Goal: Task Accomplishment & Management: Complete application form

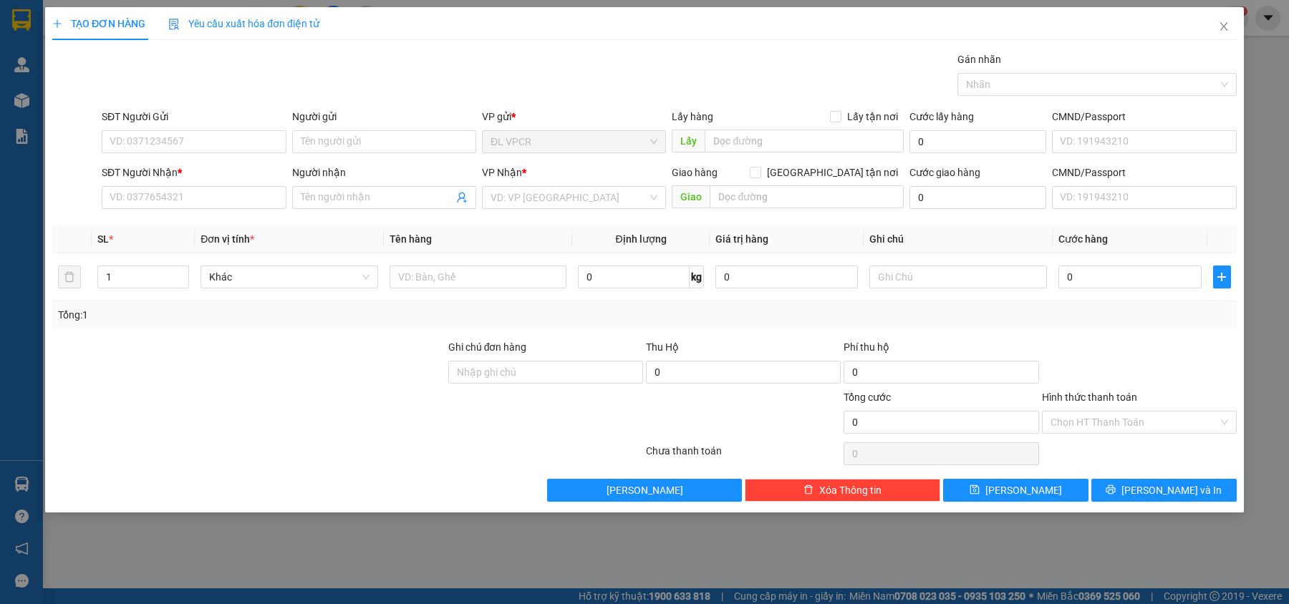
click at [216, 196] on input "SĐT Người Nhận *" at bounding box center [194, 197] width 184 height 23
type input "0888540968"
click at [329, 205] on input "Người nhận" at bounding box center [377, 198] width 152 height 16
click at [330, 203] on input "Người nhận" at bounding box center [377, 198] width 152 height 16
type input "y"
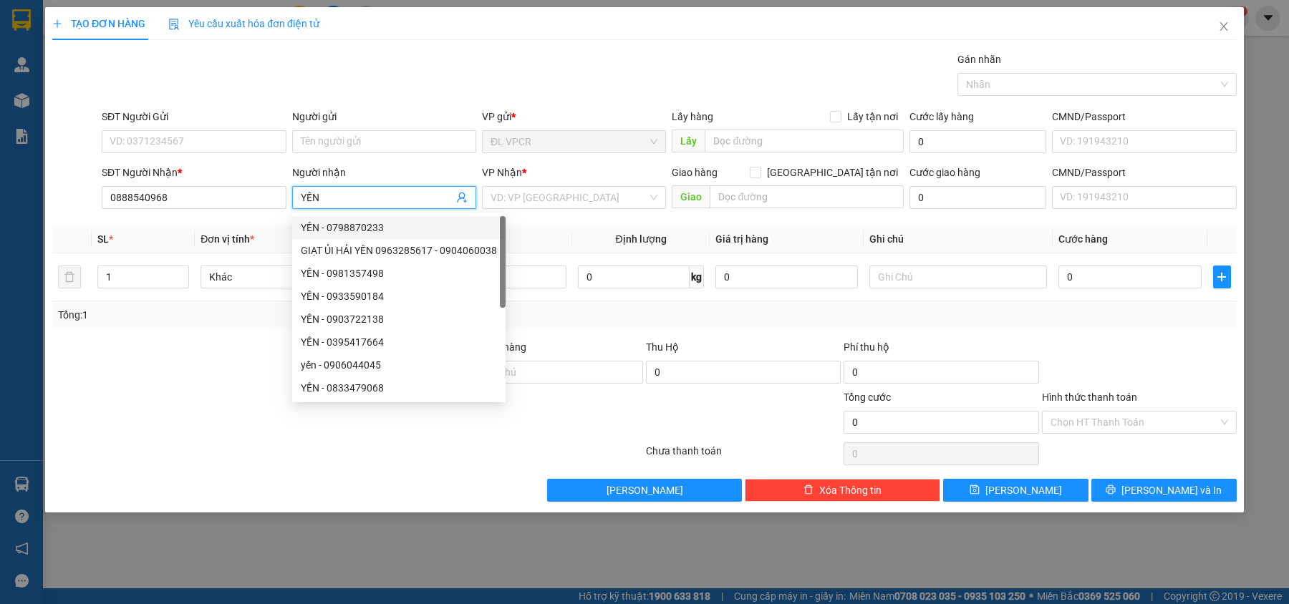
type input "YẾN"
click at [150, 135] on input "SĐT Người Gửi" at bounding box center [194, 141] width 184 height 23
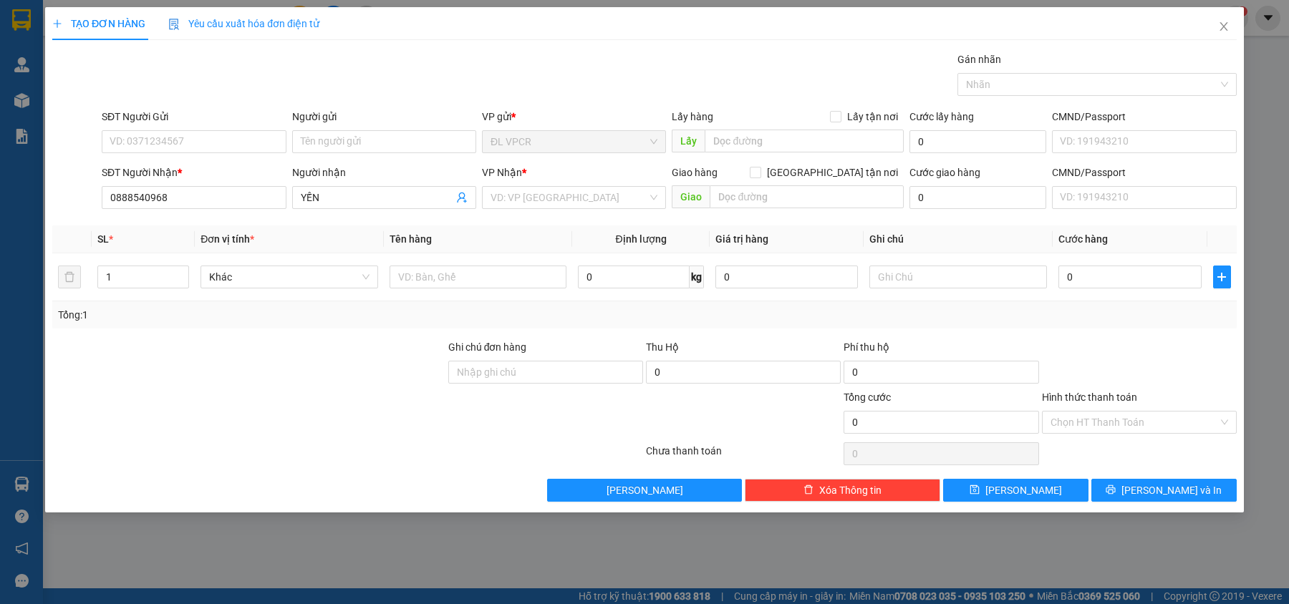
click at [200, 145] on input "SĐT Người Gửi" at bounding box center [194, 141] width 184 height 23
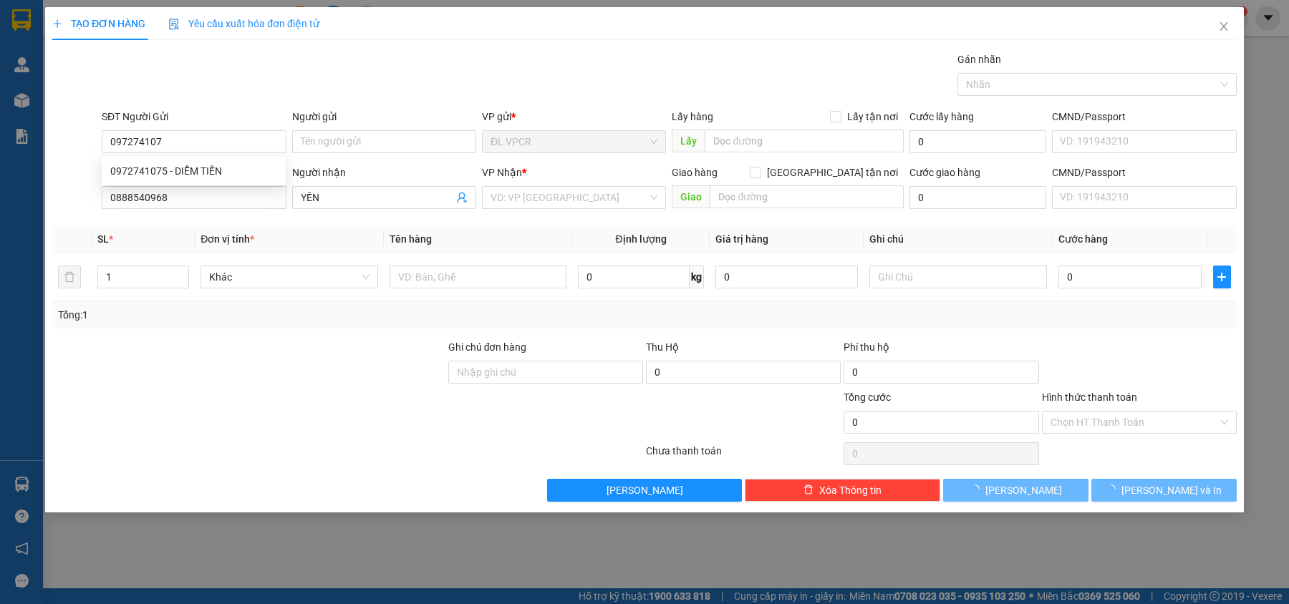
type input "0972741075"
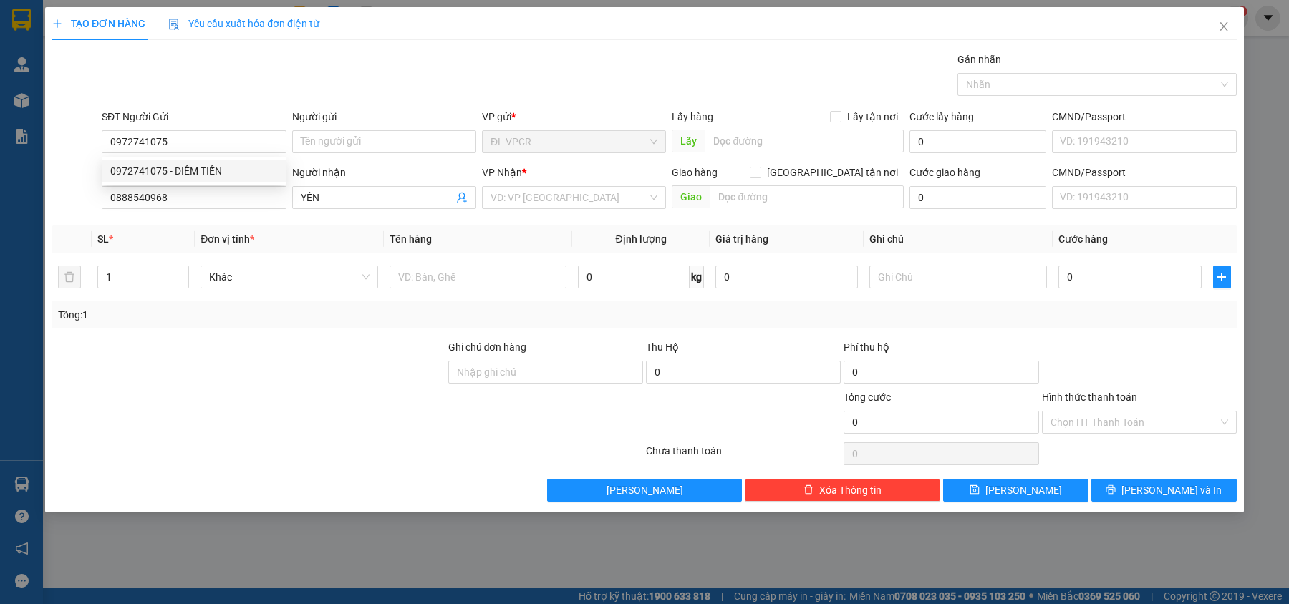
click at [199, 166] on div "0972741075 - DIỄM TIẾN" at bounding box center [193, 171] width 167 height 16
type input "DIỄM TIẾN"
type input "0972741075"
click at [513, 205] on input "search" at bounding box center [568, 197] width 157 height 21
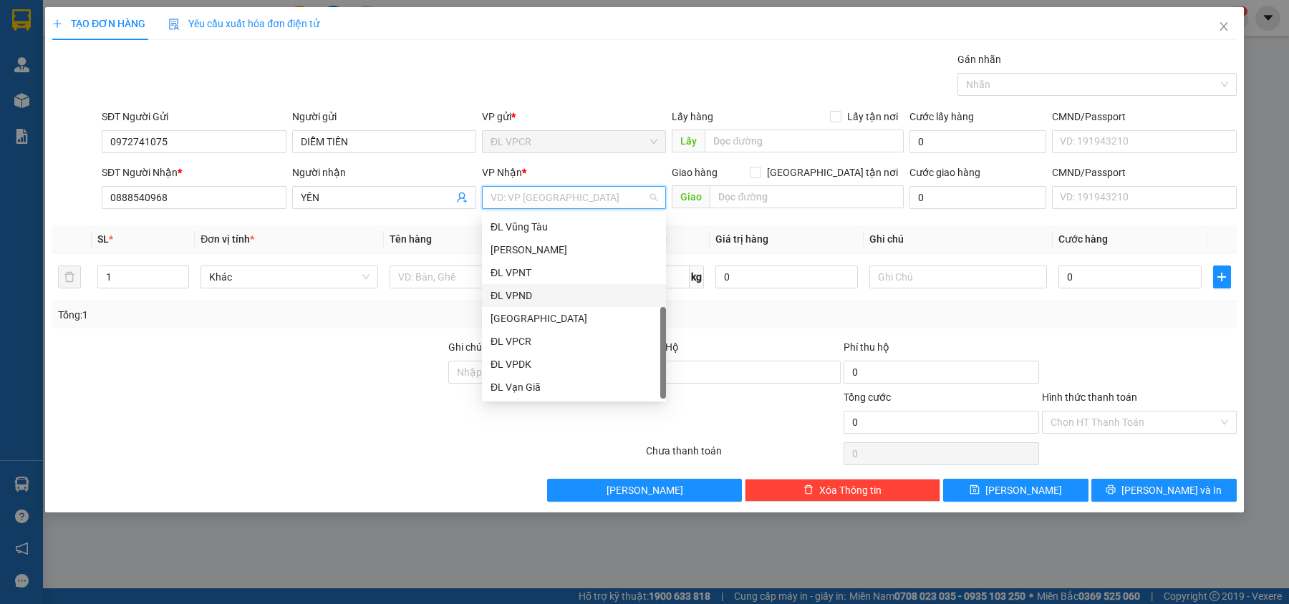
scroll to position [23, 0]
click at [545, 384] on div "[GEOGRAPHIC_DATA]" at bounding box center [573, 387] width 167 height 16
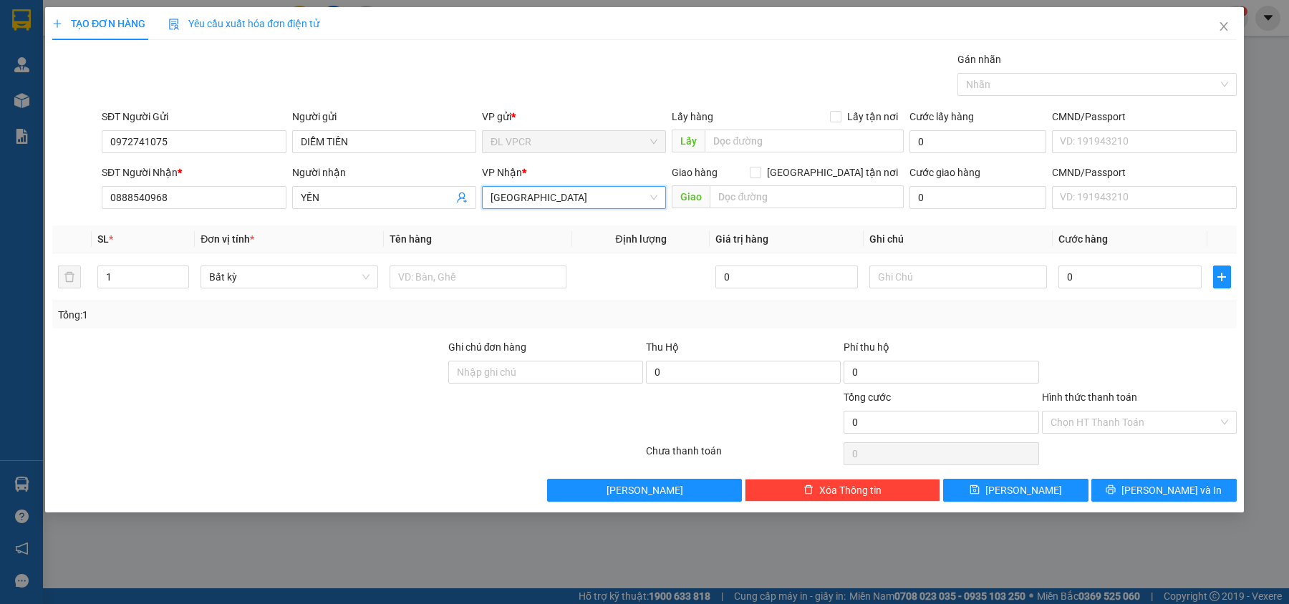
click at [427, 288] on input "text" at bounding box center [478, 277] width 178 height 23
type input "1 TG"
click at [1092, 287] on input "0" at bounding box center [1129, 277] width 143 height 23
type input "3"
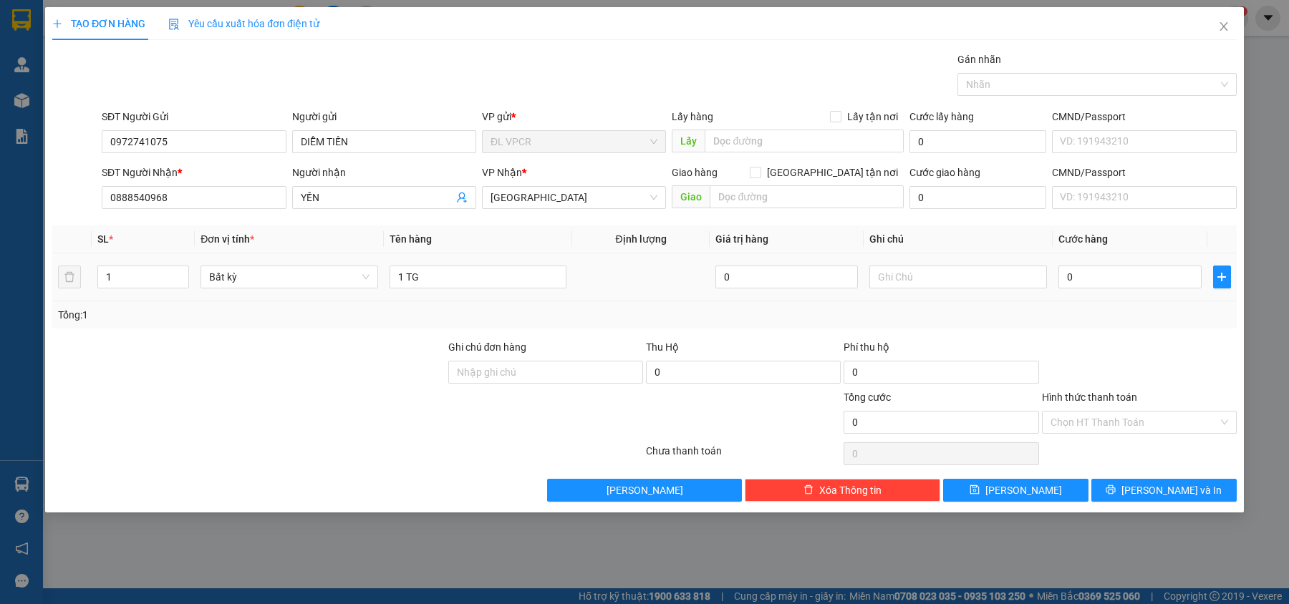
type input "3"
type input "30"
type input "30.000"
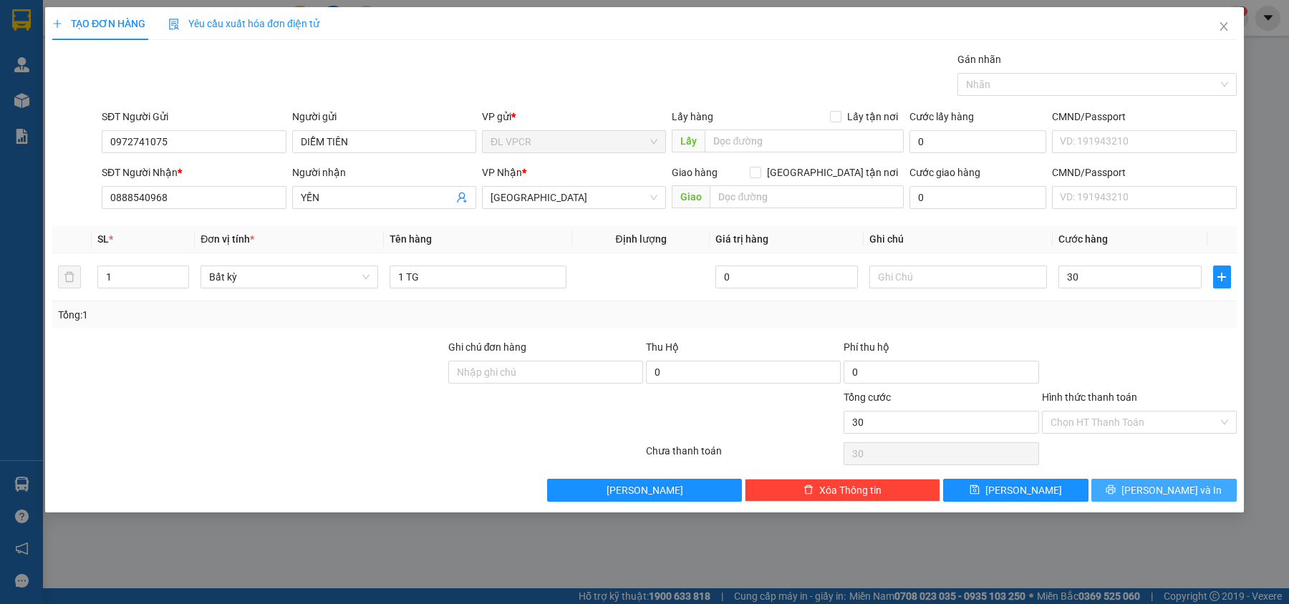
type input "30.000"
click at [1126, 490] on button "[PERSON_NAME] và In" at bounding box center [1163, 490] width 145 height 23
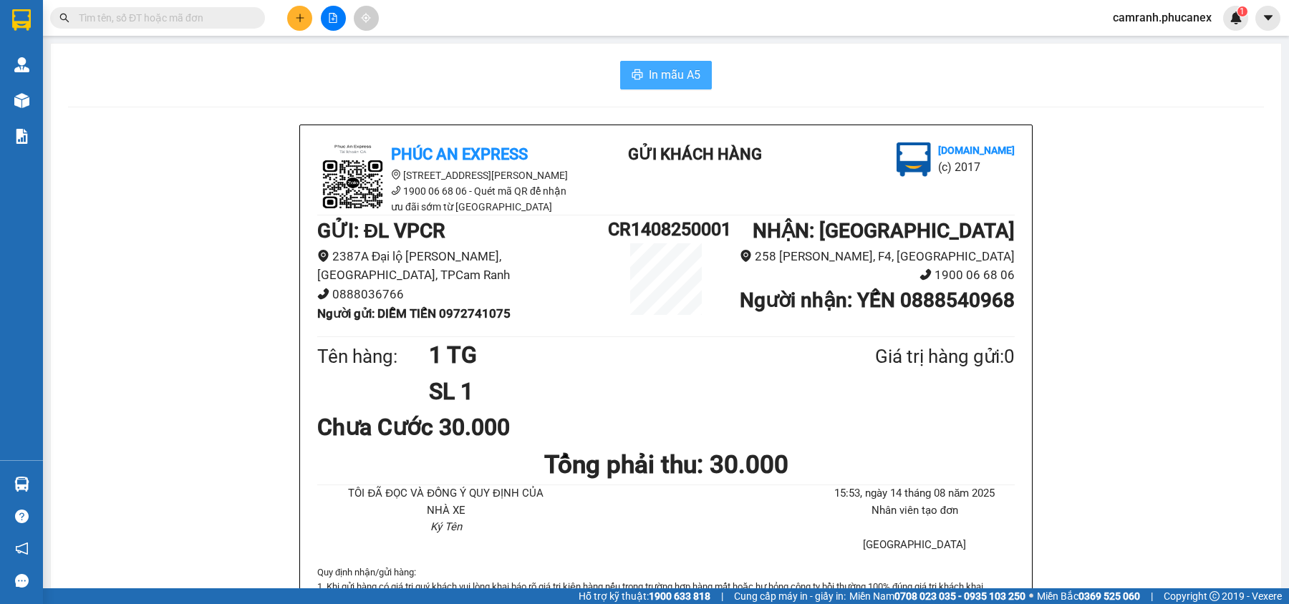
click at [631, 82] on span "printer" at bounding box center [636, 76] width 11 height 14
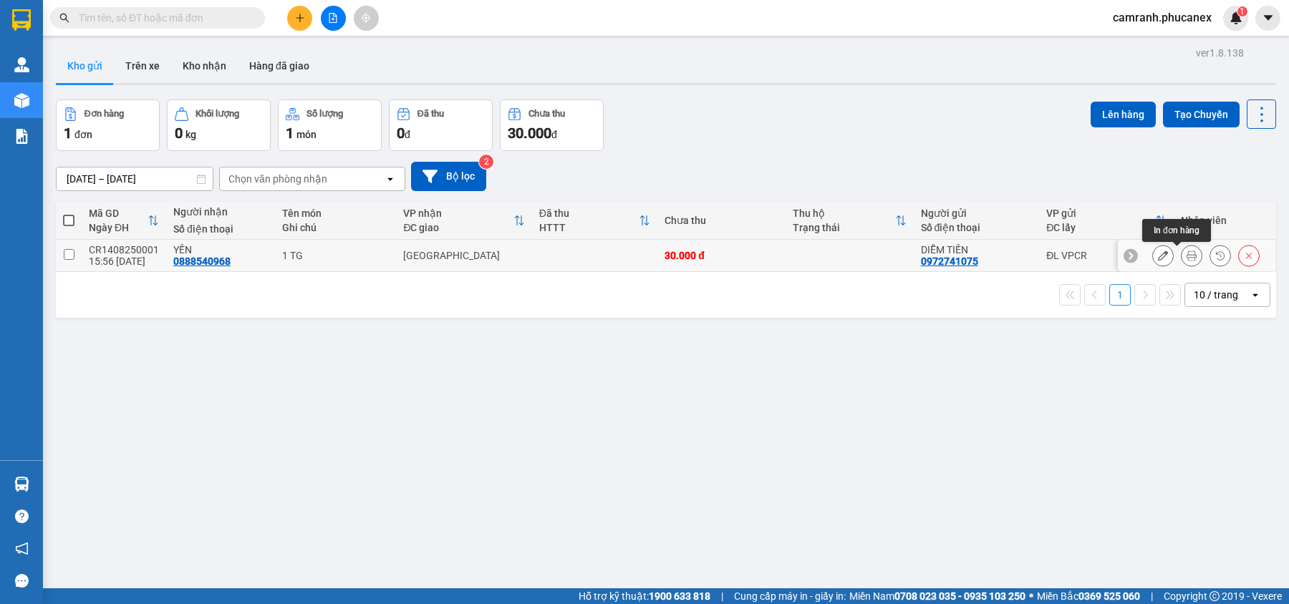
click at [1186, 258] on icon at bounding box center [1191, 256] width 10 height 10
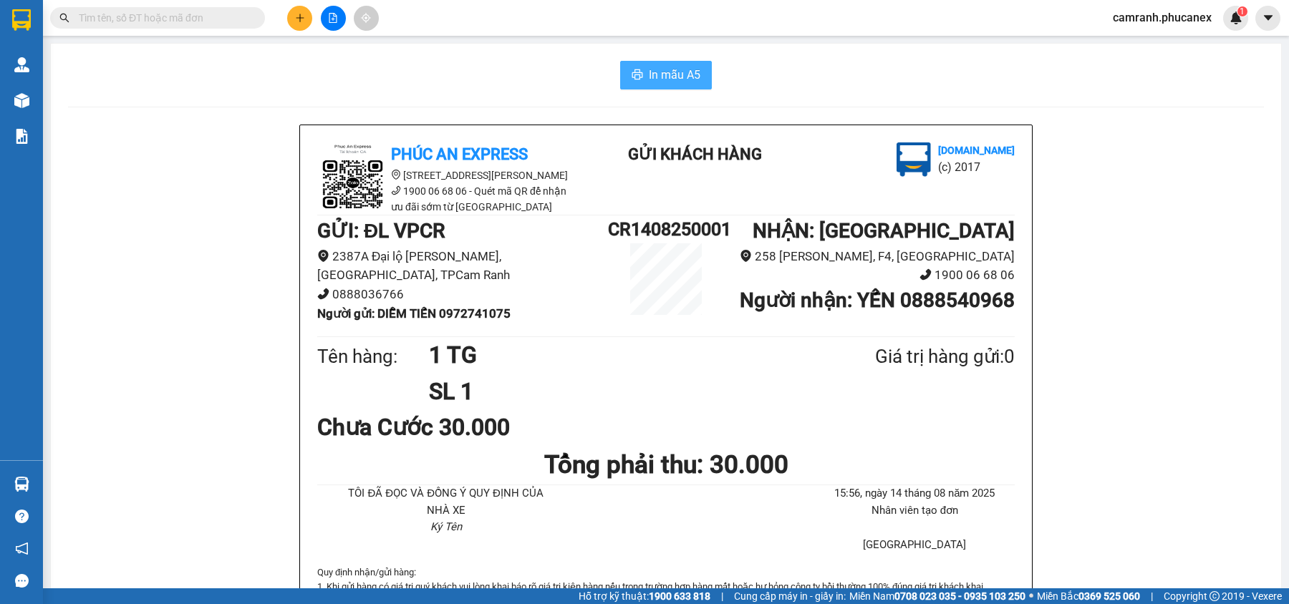
click at [639, 73] on button "In mẫu A5" at bounding box center [666, 75] width 92 height 29
click at [296, 16] on icon "plus" at bounding box center [300, 18] width 10 height 10
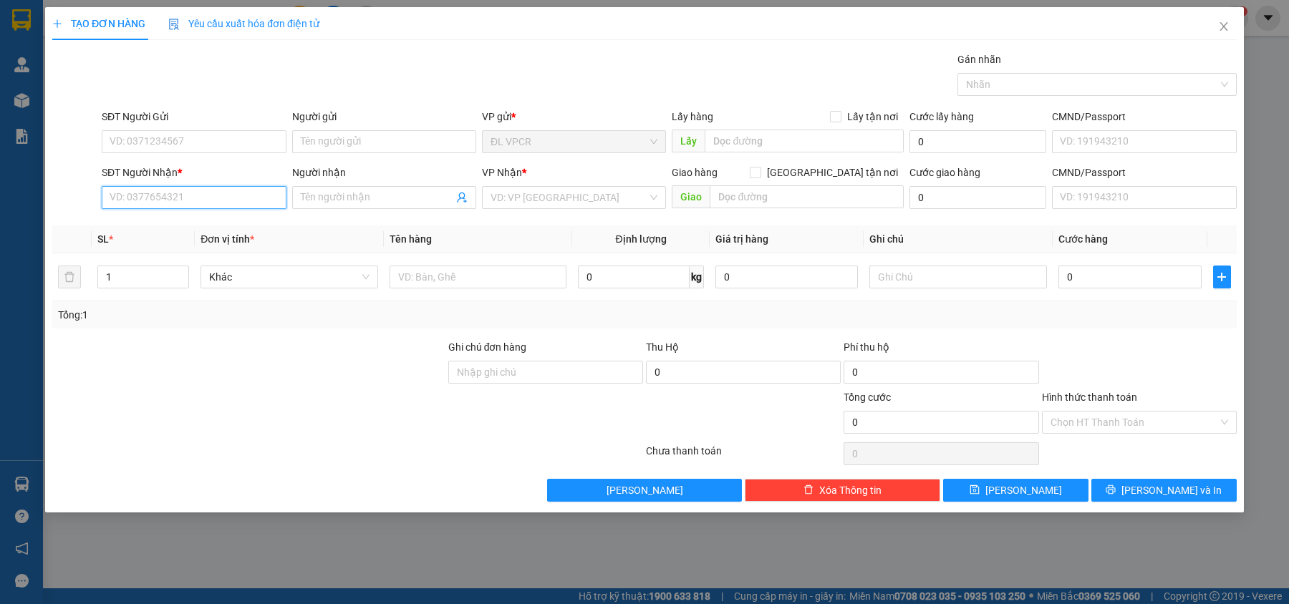
click at [164, 195] on input "SĐT Người Nhận *" at bounding box center [194, 197] width 184 height 23
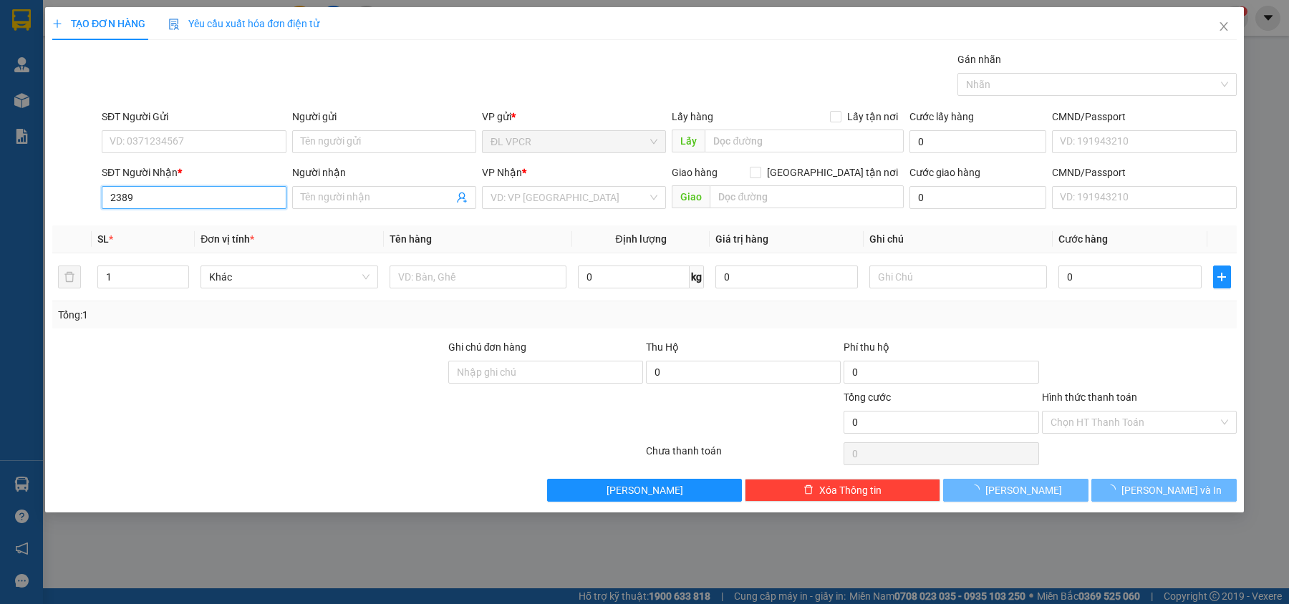
click at [164, 195] on input "2389" at bounding box center [194, 197] width 184 height 23
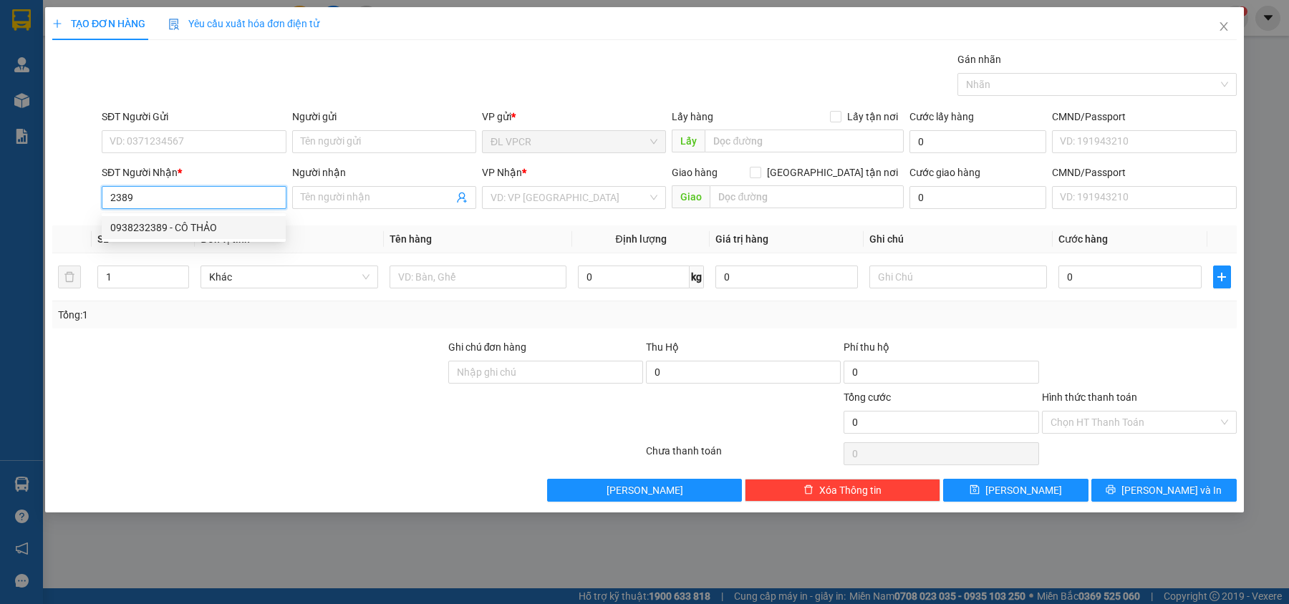
click at [166, 230] on div "0938232389 - CÔ THẢO" at bounding box center [193, 228] width 167 height 16
type input "0938232389"
type input "CÔ THẢO"
type input "0938232389"
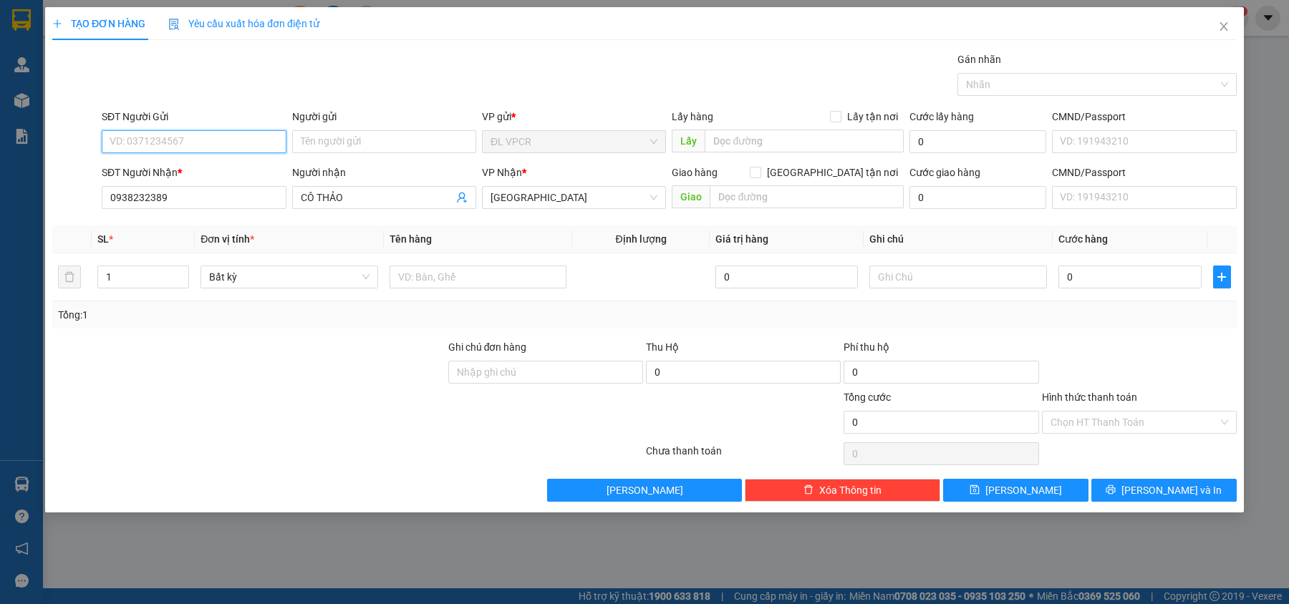
click at [202, 140] on input "SĐT Người Gửi" at bounding box center [194, 141] width 184 height 23
click at [227, 173] on div "0393657760 - DÂN LỢI" at bounding box center [193, 171] width 167 height 16
type input "0393657760"
type input "DÂN LỢI"
type input "2"
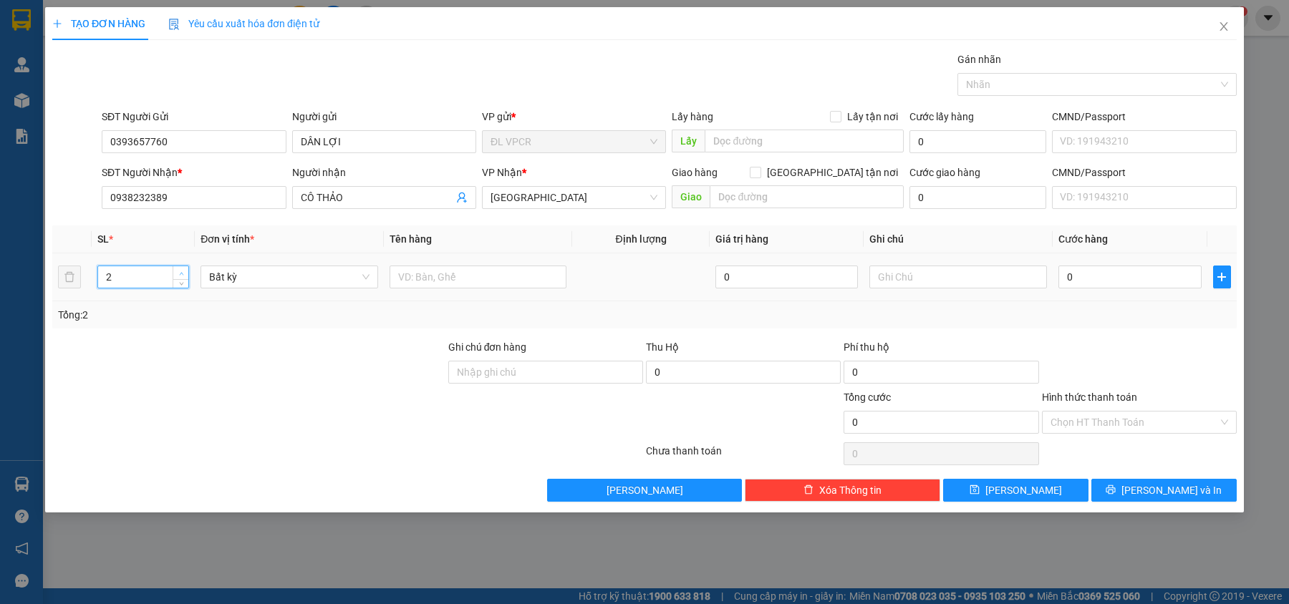
click at [184, 276] on span "up" at bounding box center [181, 273] width 9 height 9
click at [401, 278] on input "text" at bounding box center [478, 277] width 178 height 23
type input "2 BAO"
click at [1126, 278] on input "0" at bounding box center [1129, 277] width 143 height 23
type input "2"
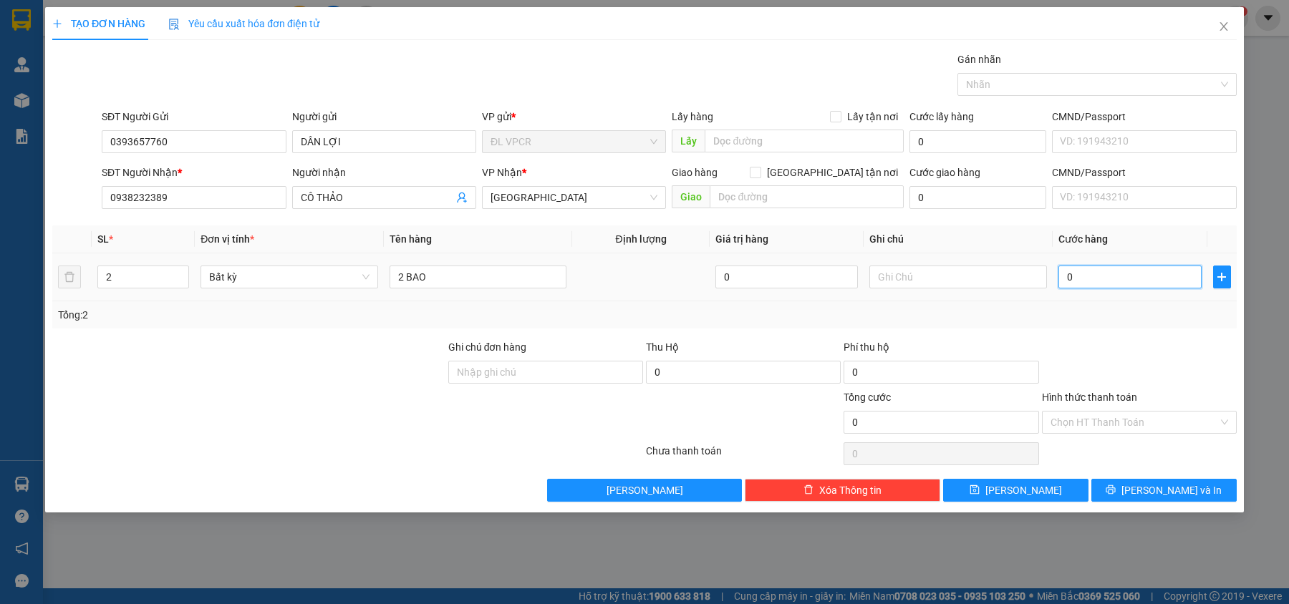
type input "2"
type input "20"
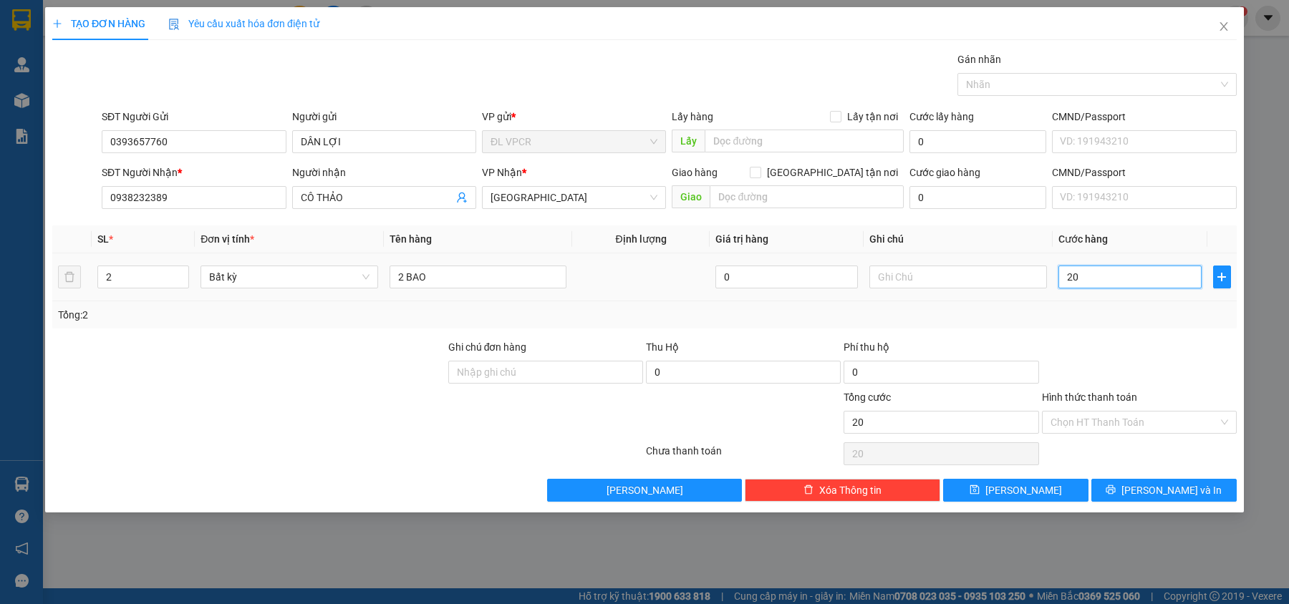
type input "200"
type input "200.000"
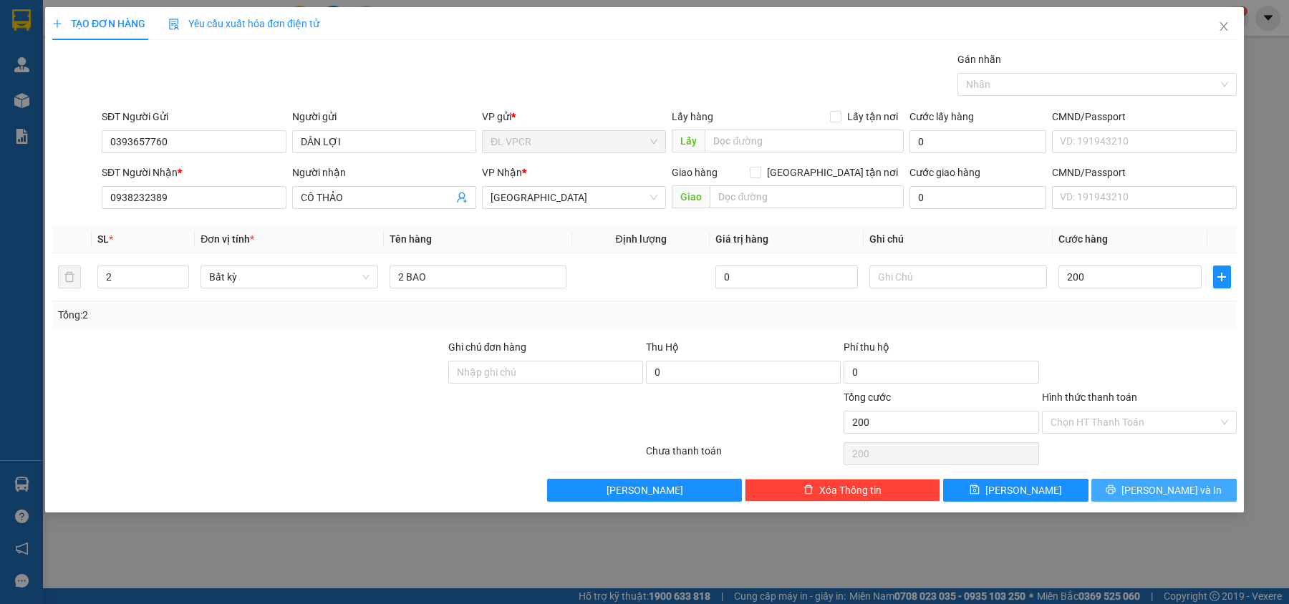
type input "200.000"
click at [1166, 498] on span "[PERSON_NAME] và In" at bounding box center [1171, 490] width 100 height 16
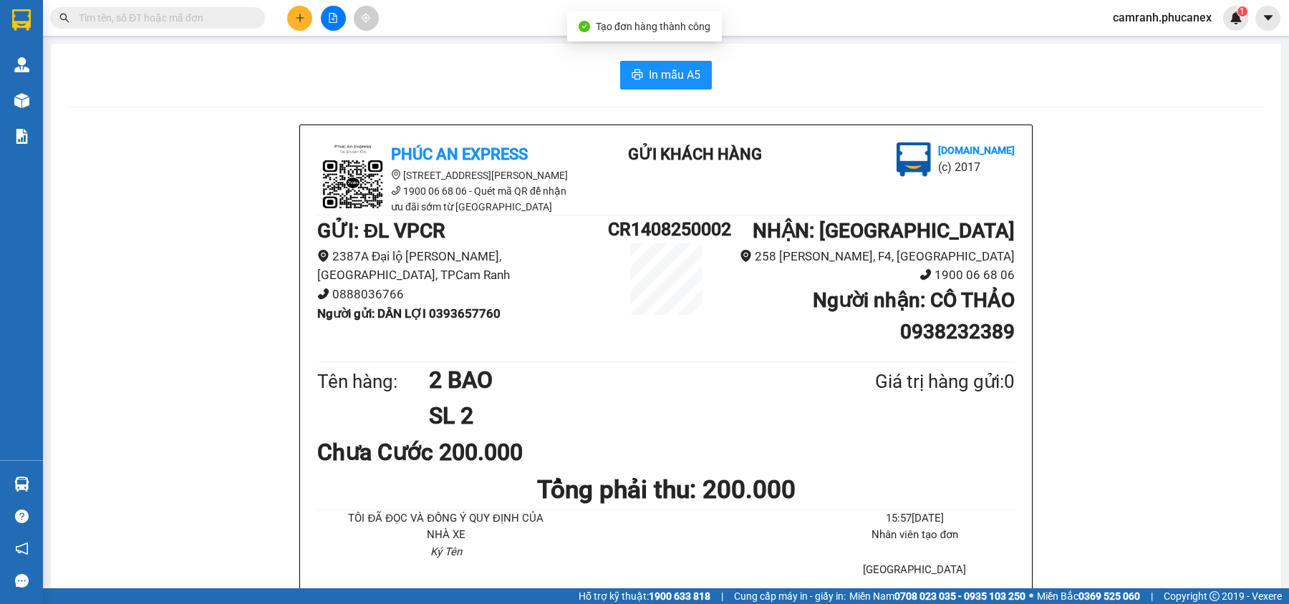
click at [674, 80] on span "In mẫu A5" at bounding box center [675, 75] width 52 height 18
click at [306, 23] on button at bounding box center [299, 18] width 25 height 25
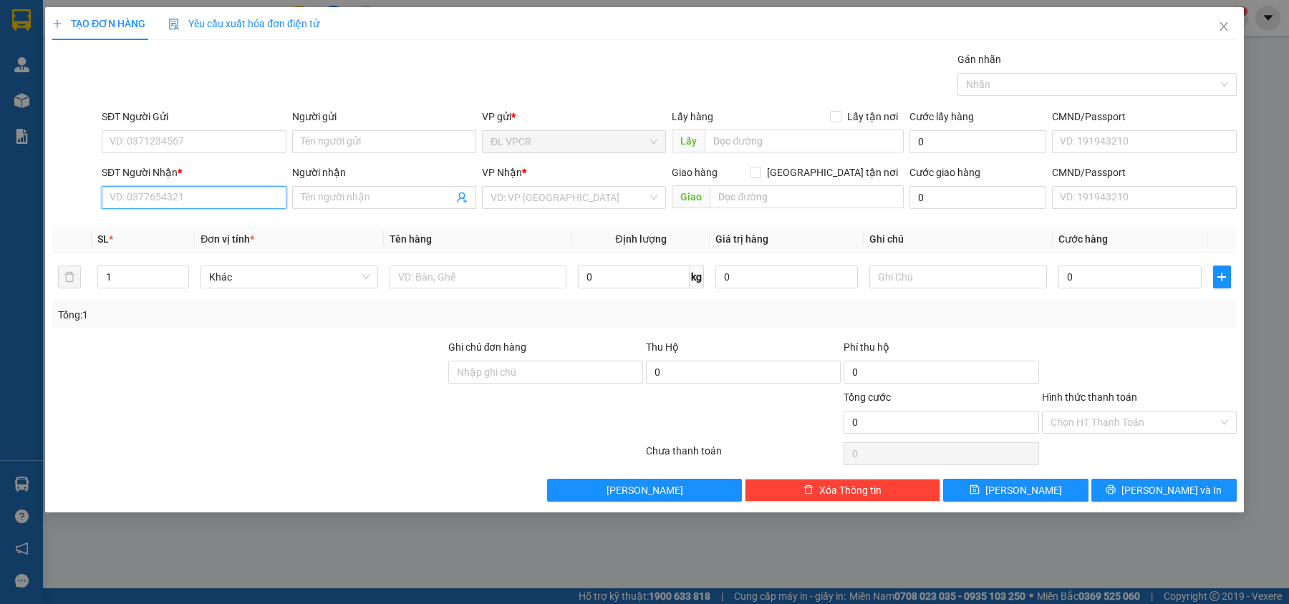
click at [167, 207] on input "SĐT Người Nhận *" at bounding box center [194, 197] width 184 height 23
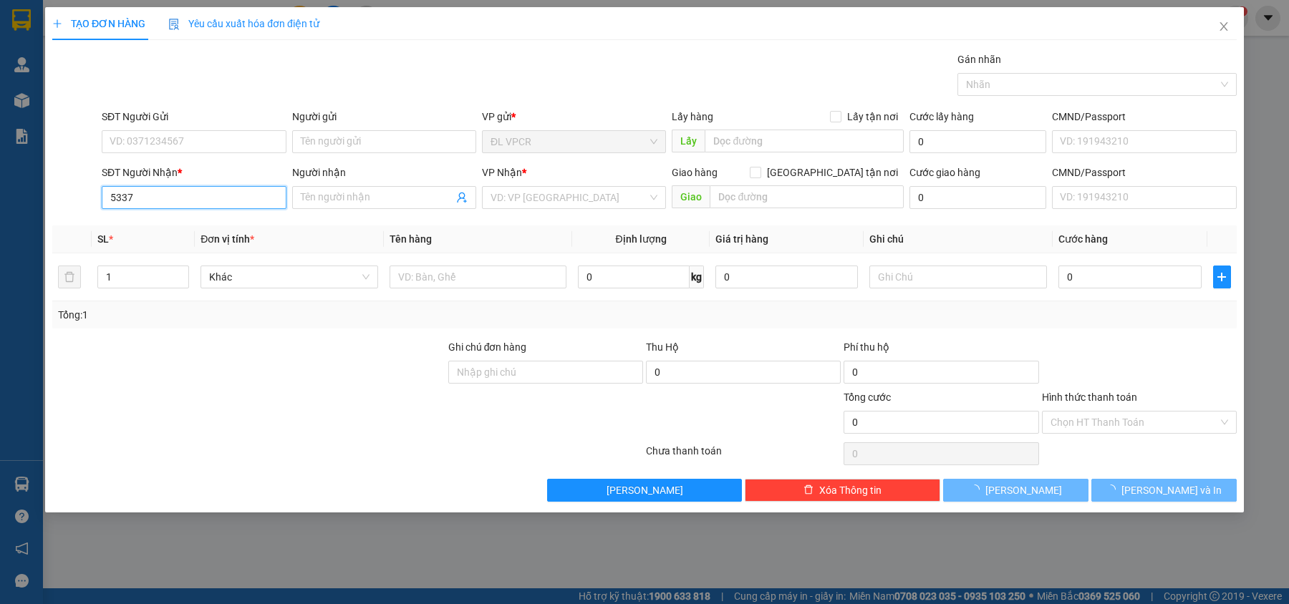
click at [167, 207] on input "5337" at bounding box center [194, 197] width 184 height 23
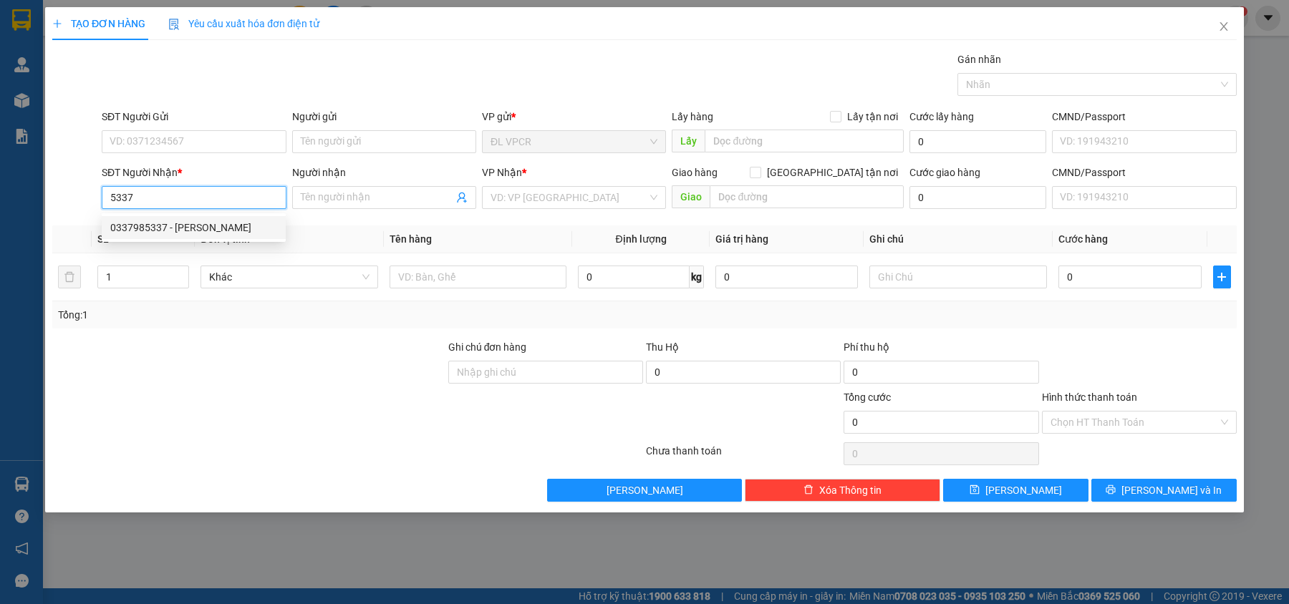
click at [173, 223] on div "0337985337 - [PERSON_NAME]" at bounding box center [193, 228] width 167 height 16
type input "0337985337"
type input "HUYỀN VÕ"
type input "35 [PERSON_NAME], P 16, Q 8"
type input "100.000"
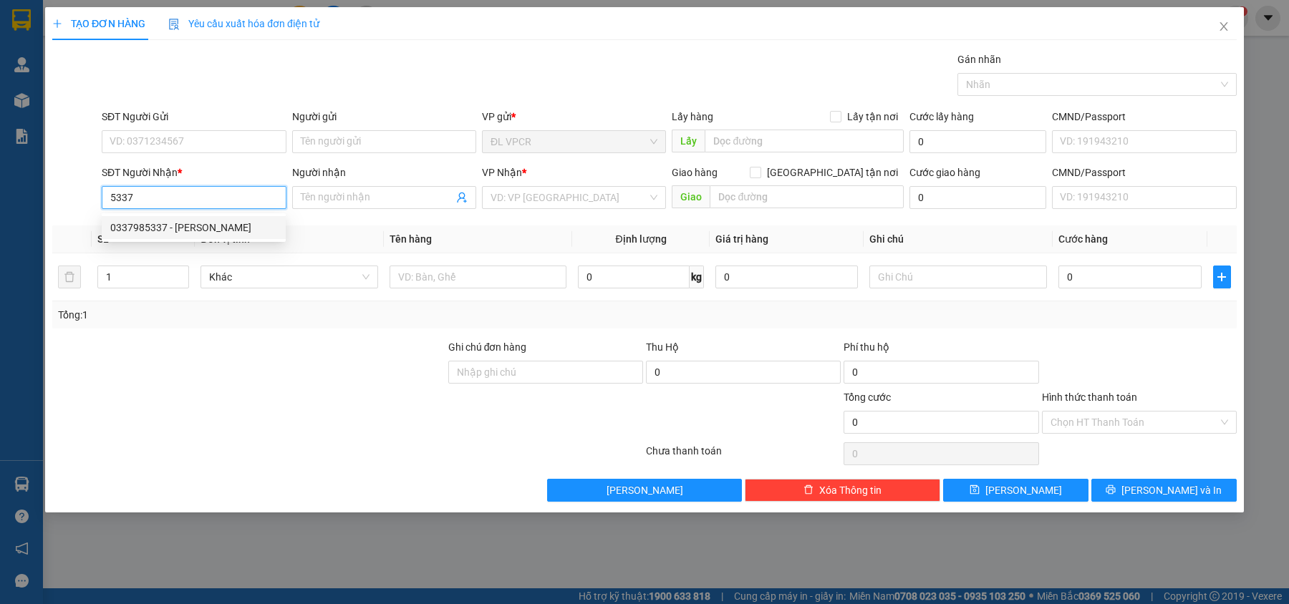
type input "100.000"
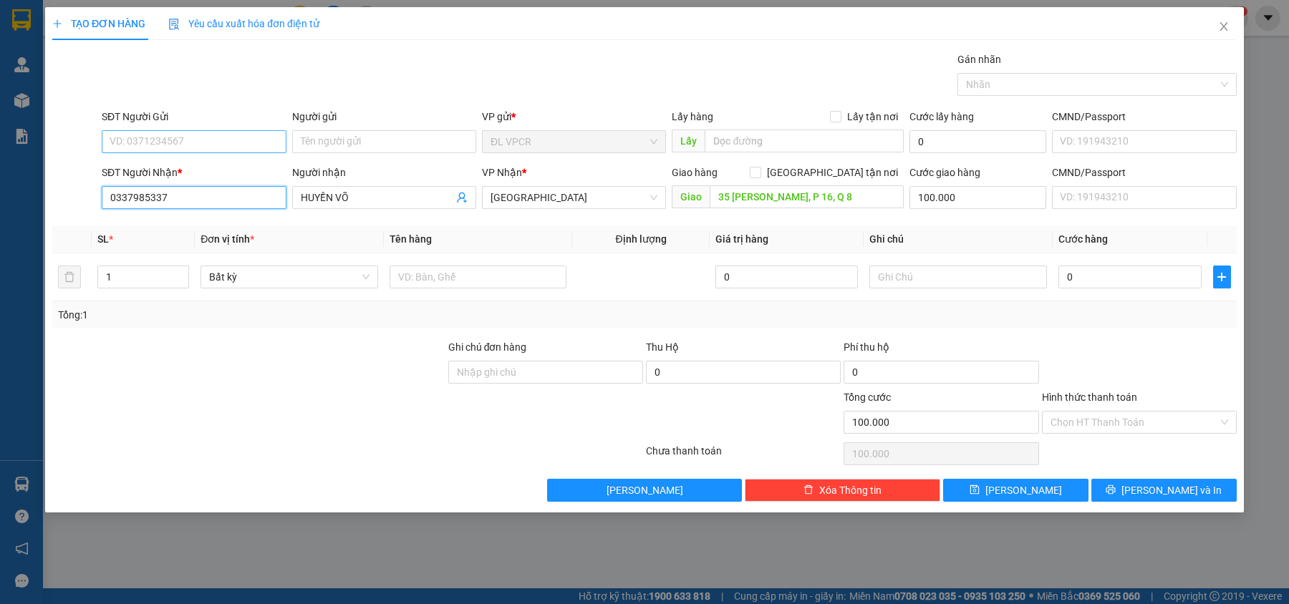
type input "0337985337"
click at [158, 145] on input "SĐT Người Gửi" at bounding box center [194, 141] width 184 height 23
click at [178, 165] on div "0344973070 - MỸ NHỚ" at bounding box center [193, 171] width 167 height 16
type input "0344973070"
type input "MỸ NHỚ"
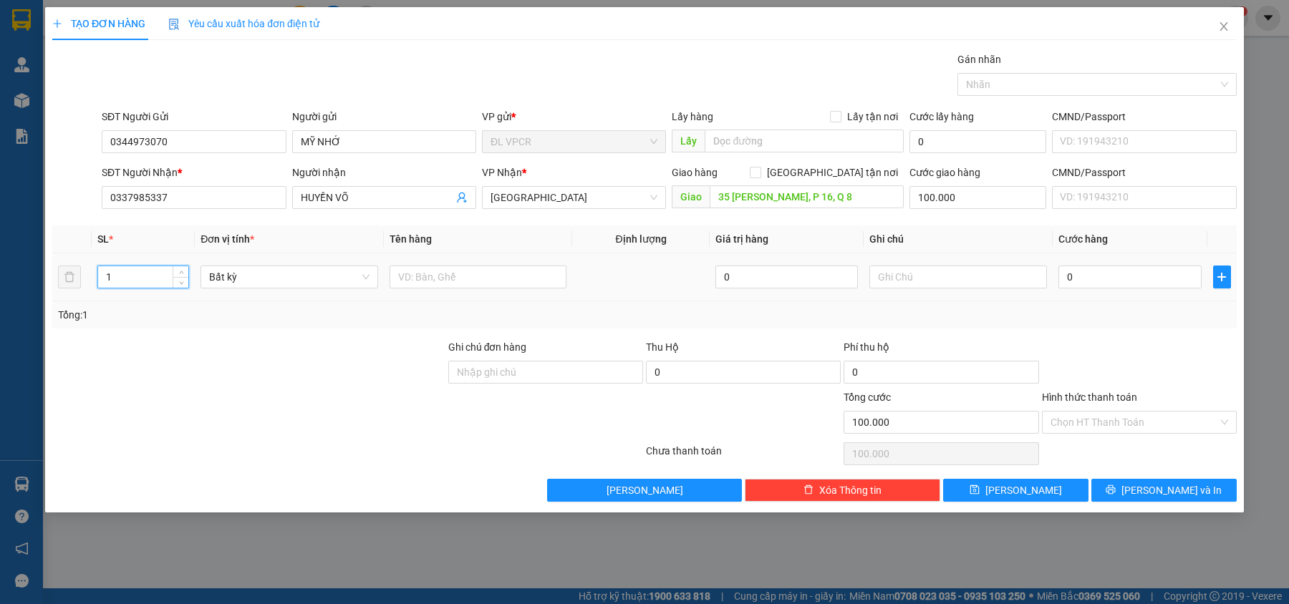
drag, startPoint x: 133, startPoint y: 279, endPoint x: 74, endPoint y: 293, distance: 60.4
click at [74, 293] on tr "1 Bất kỳ 0 0" at bounding box center [644, 277] width 1184 height 48
type input "4"
click at [402, 285] on input "text" at bounding box center [478, 277] width 178 height 23
type input "4 THÙNG"
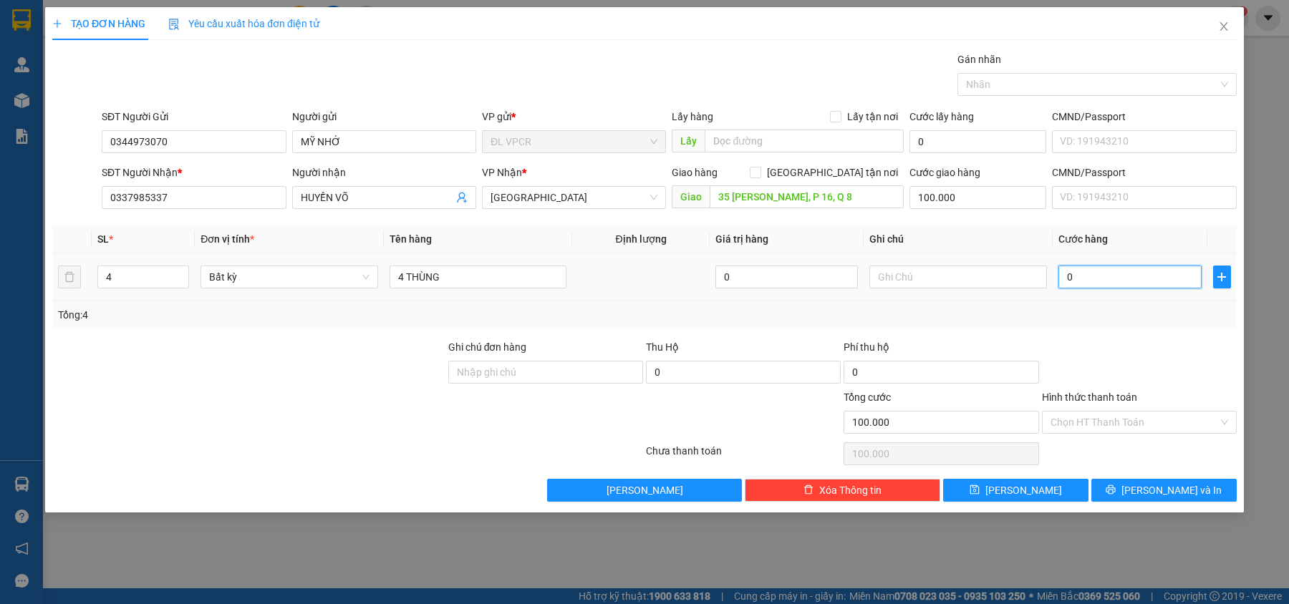
click at [1115, 285] on input "0" at bounding box center [1129, 277] width 143 height 23
type input "2"
type input "100.002"
type input "20"
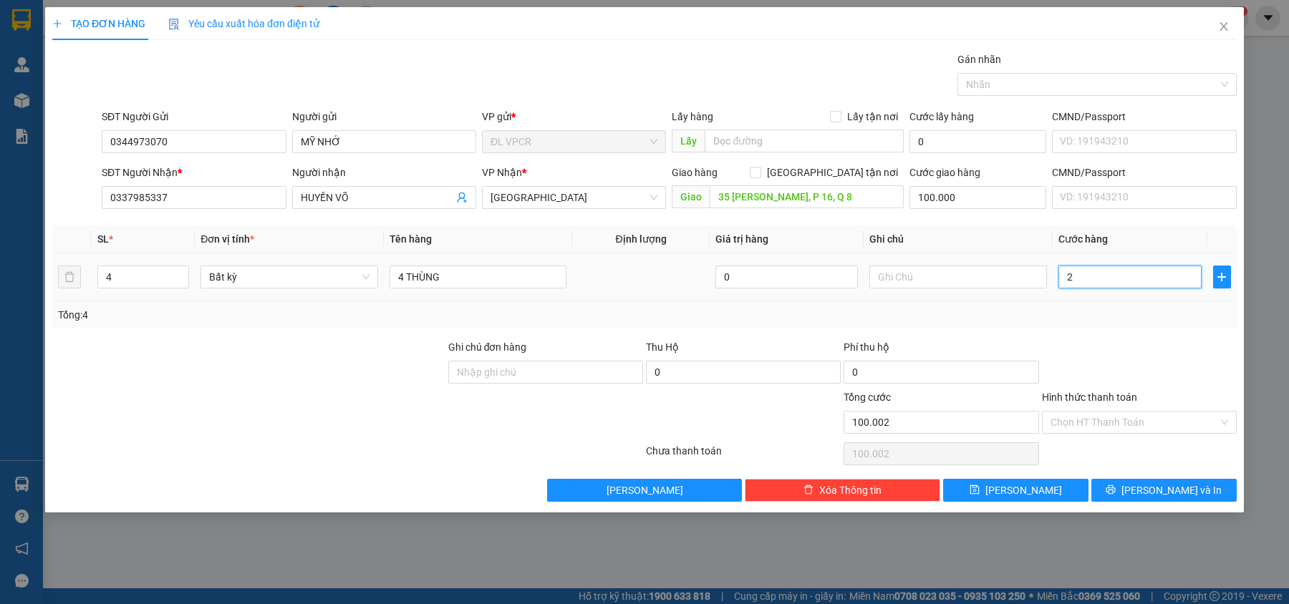
type input "100.020"
type input "200"
type input "100.200"
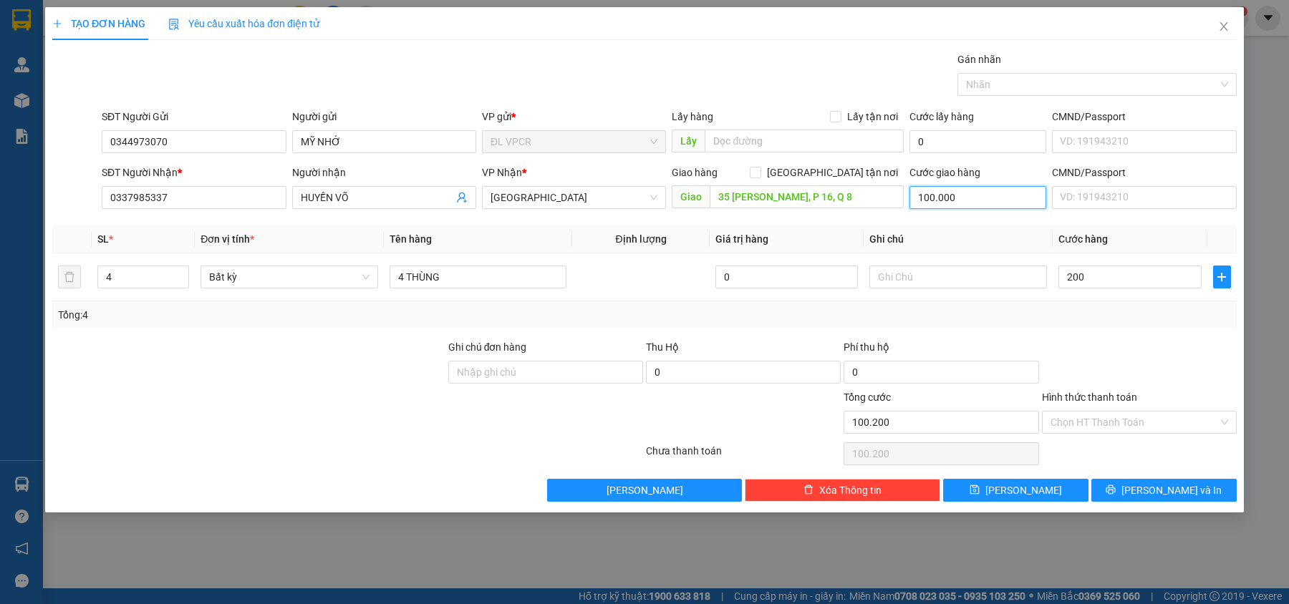
type input "200.000"
type input "300.000"
click at [945, 198] on input "100.000" at bounding box center [977, 197] width 137 height 23
type input "3"
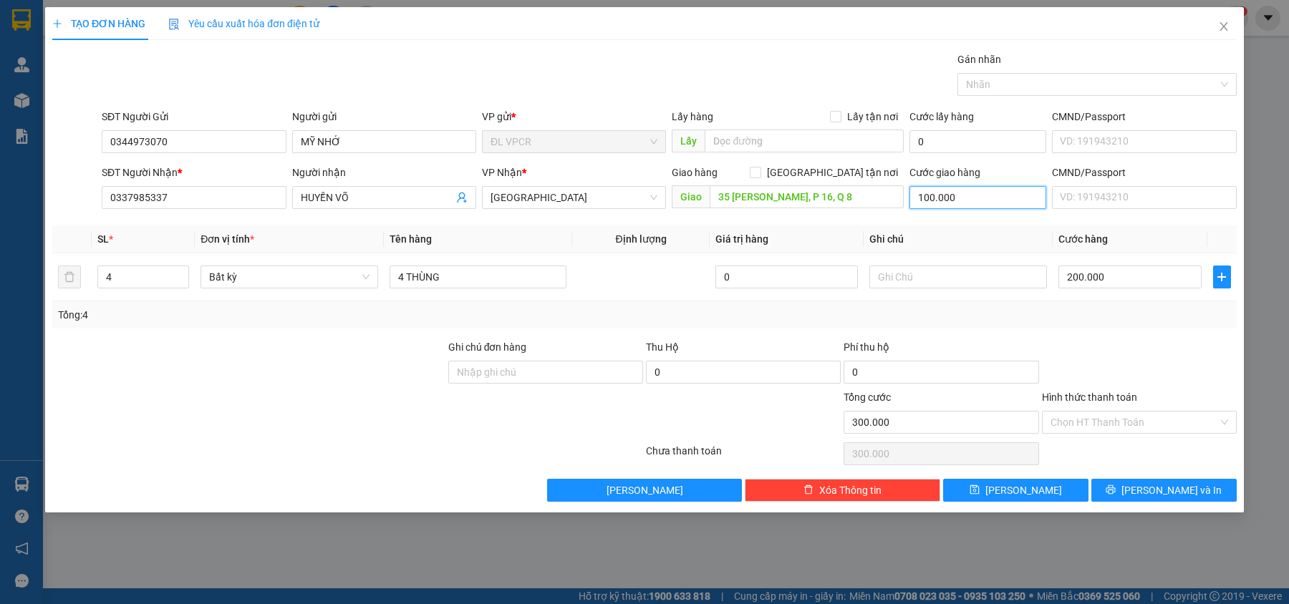
type input "200.003"
type input "30"
type input "200.030"
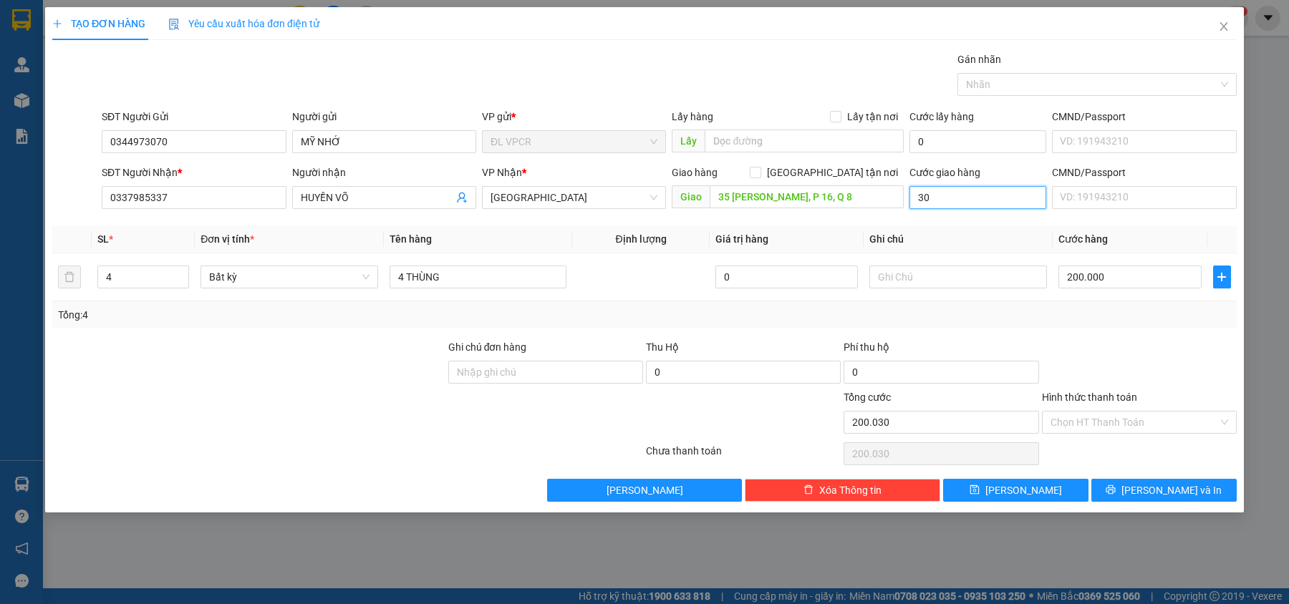
type input "300"
type input "200.300"
type input "300.000"
type input "500.000"
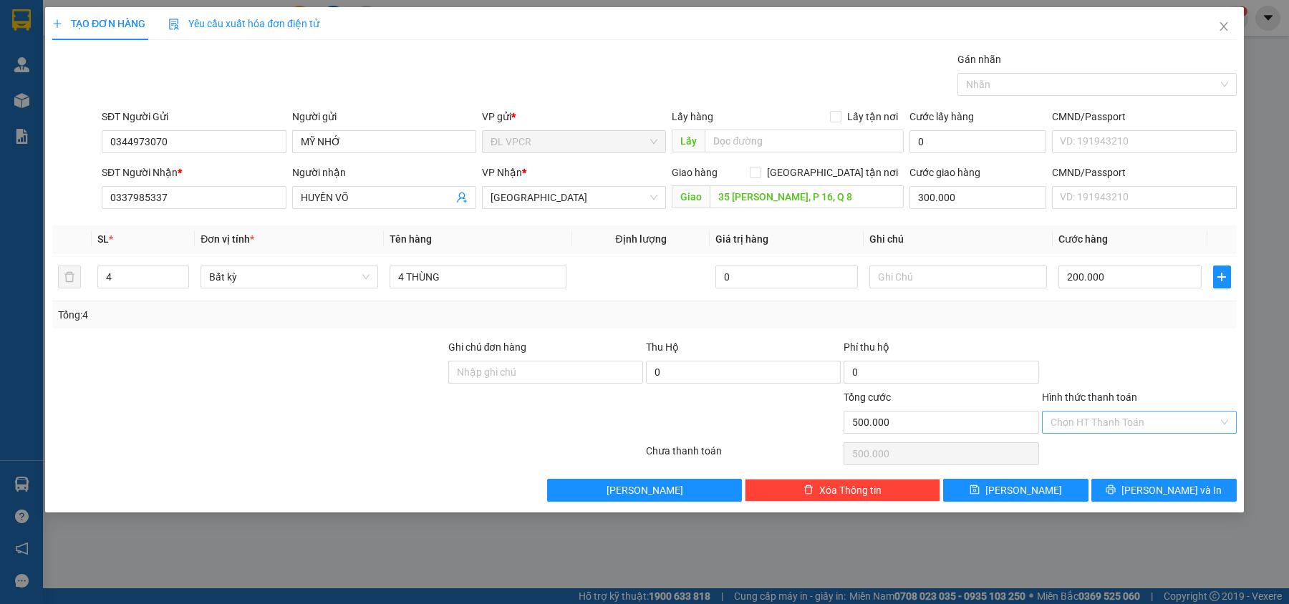
click at [1095, 418] on input "Hình thức thanh toán" at bounding box center [1134, 422] width 168 height 21
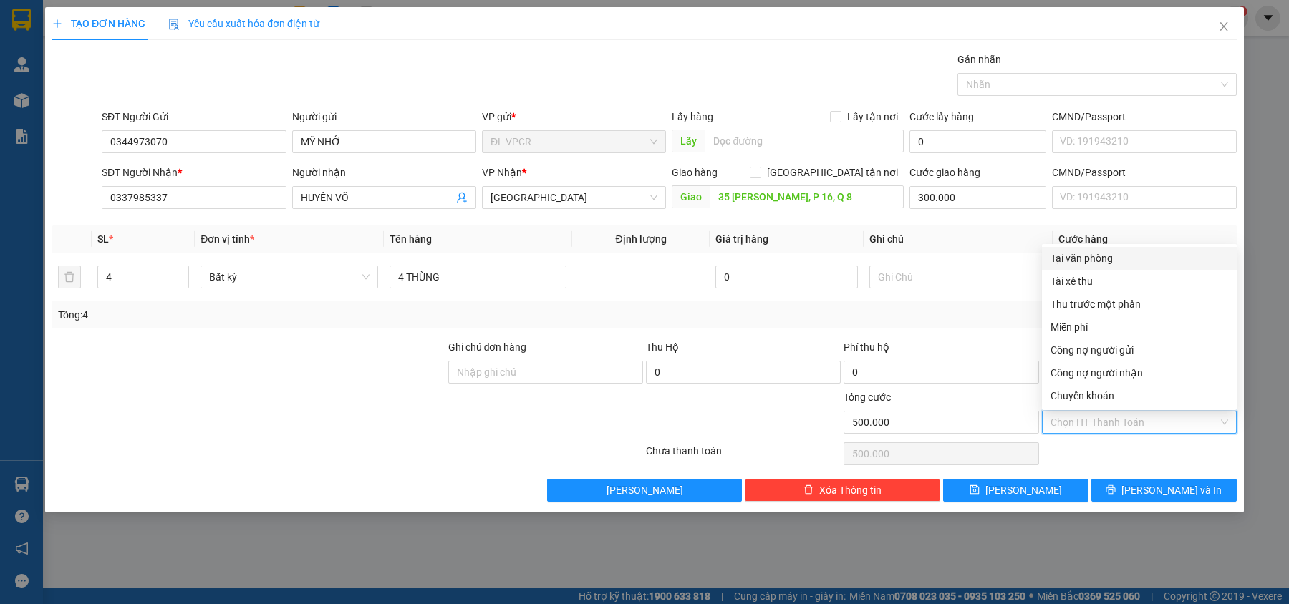
click at [1086, 259] on div "Tại văn phòng" at bounding box center [1139, 259] width 178 height 16
type input "0"
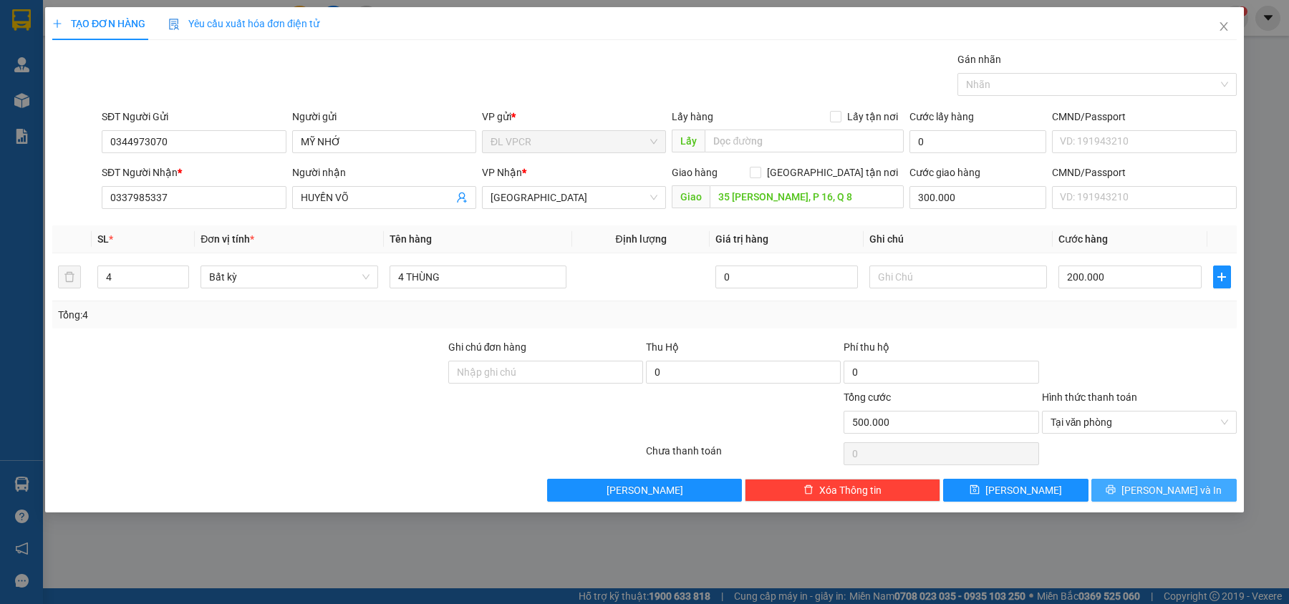
drag, startPoint x: 1140, startPoint y: 490, endPoint x: 1023, endPoint y: 310, distance: 214.8
click at [1023, 310] on div "Transit Pickup Surcharge Ids Transit Deliver Surcharge Ids Transit Deliver Surc…" at bounding box center [644, 277] width 1184 height 450
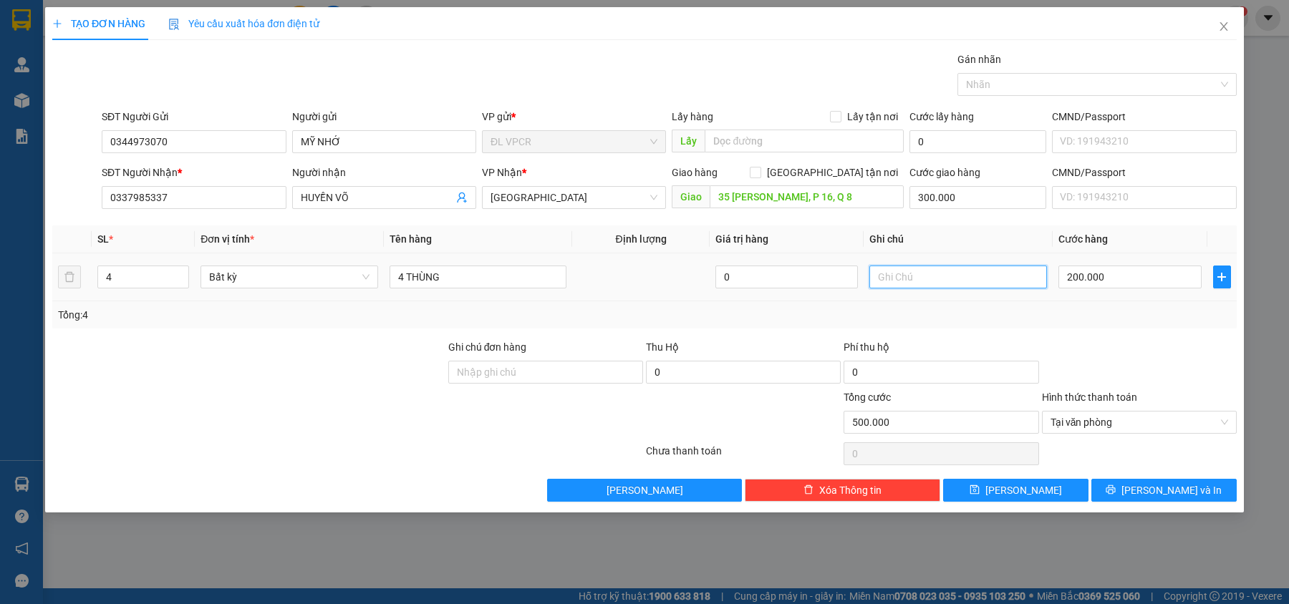
click at [908, 282] on input "text" at bounding box center [958, 277] width 178 height 23
type input "GTN 300 K"
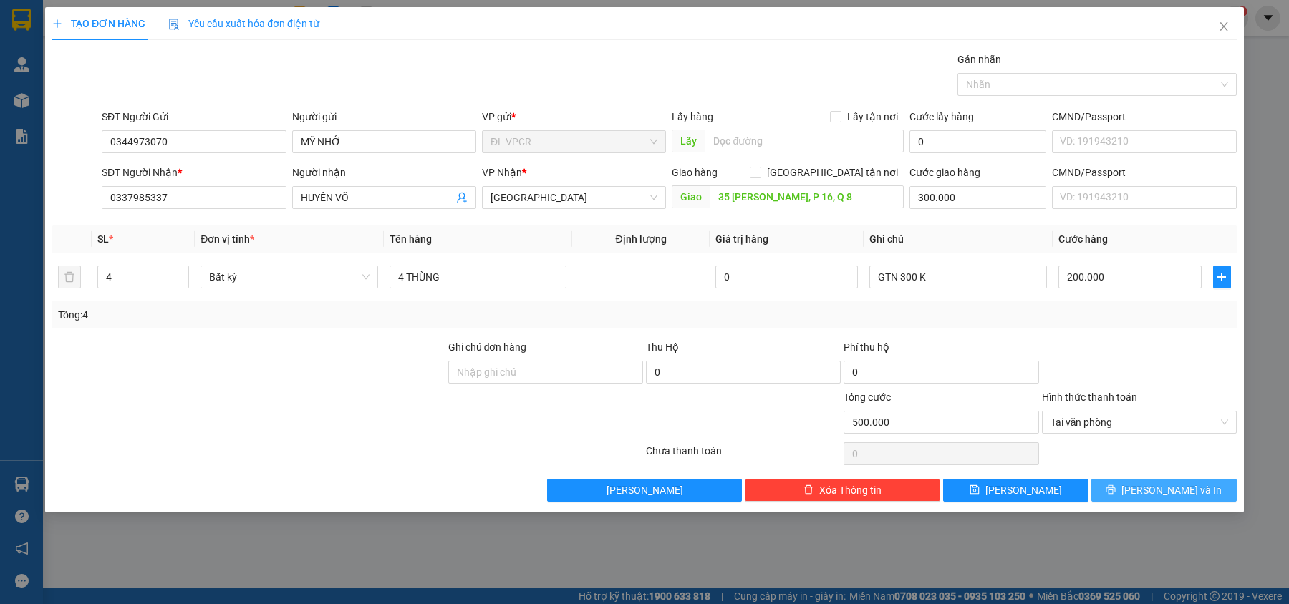
click at [1129, 484] on button "[PERSON_NAME] và In" at bounding box center [1163, 490] width 145 height 23
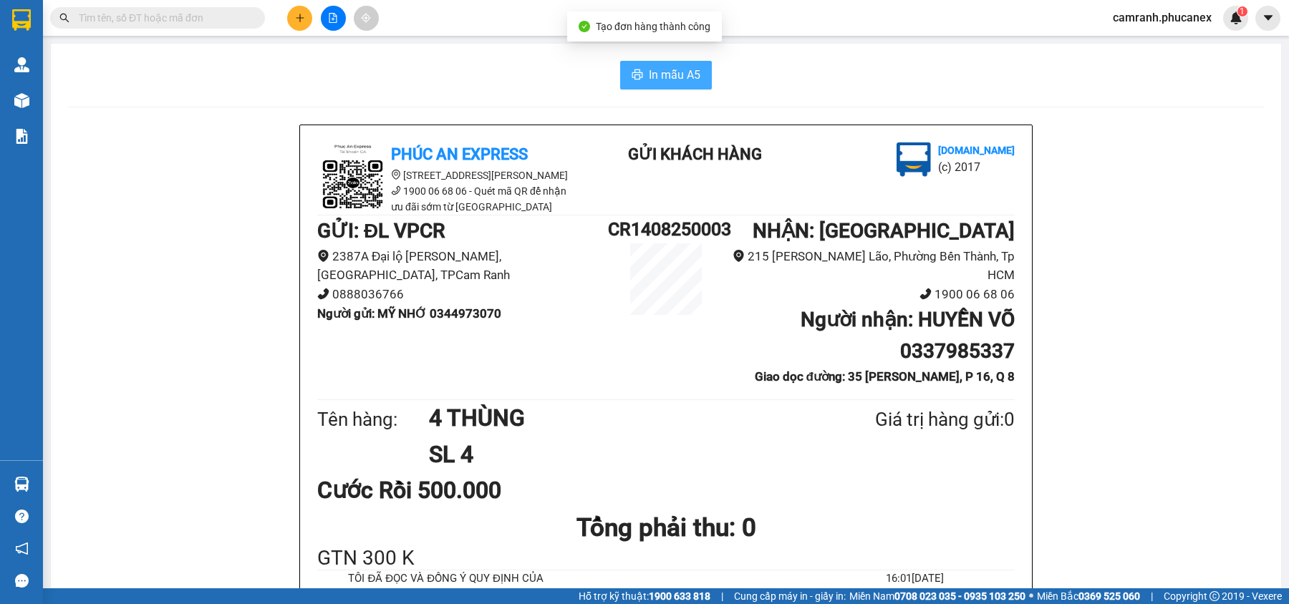
click at [651, 78] on span "In mẫu A5" at bounding box center [675, 75] width 52 height 18
click at [315, 29] on div at bounding box center [332, 18] width 107 height 25
click at [299, 21] on icon "plus" at bounding box center [299, 18] width 1 height 8
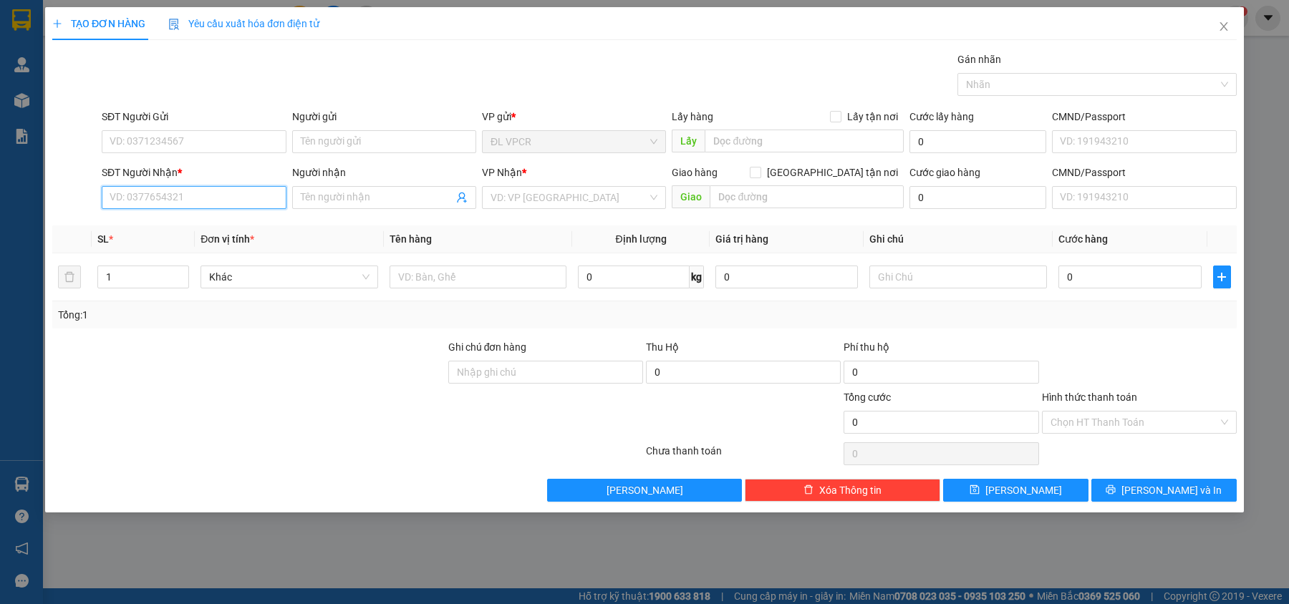
click at [199, 199] on input "SĐT Người Nhận *" at bounding box center [194, 197] width 184 height 23
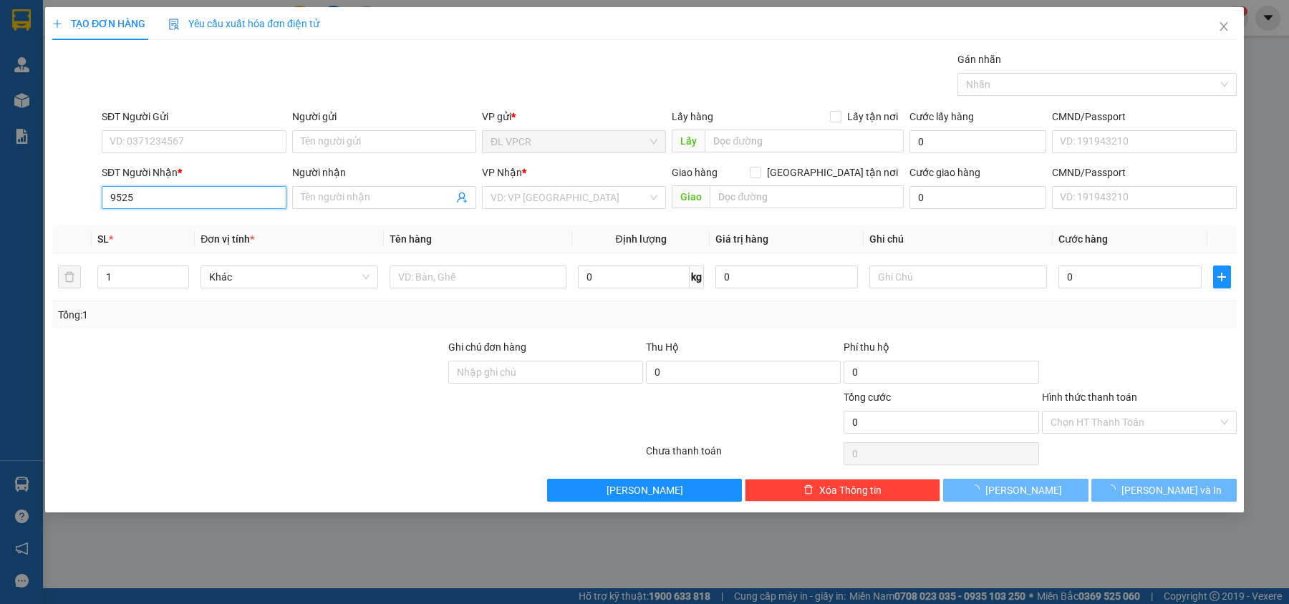
click at [199, 199] on input "9525" at bounding box center [194, 197] width 184 height 23
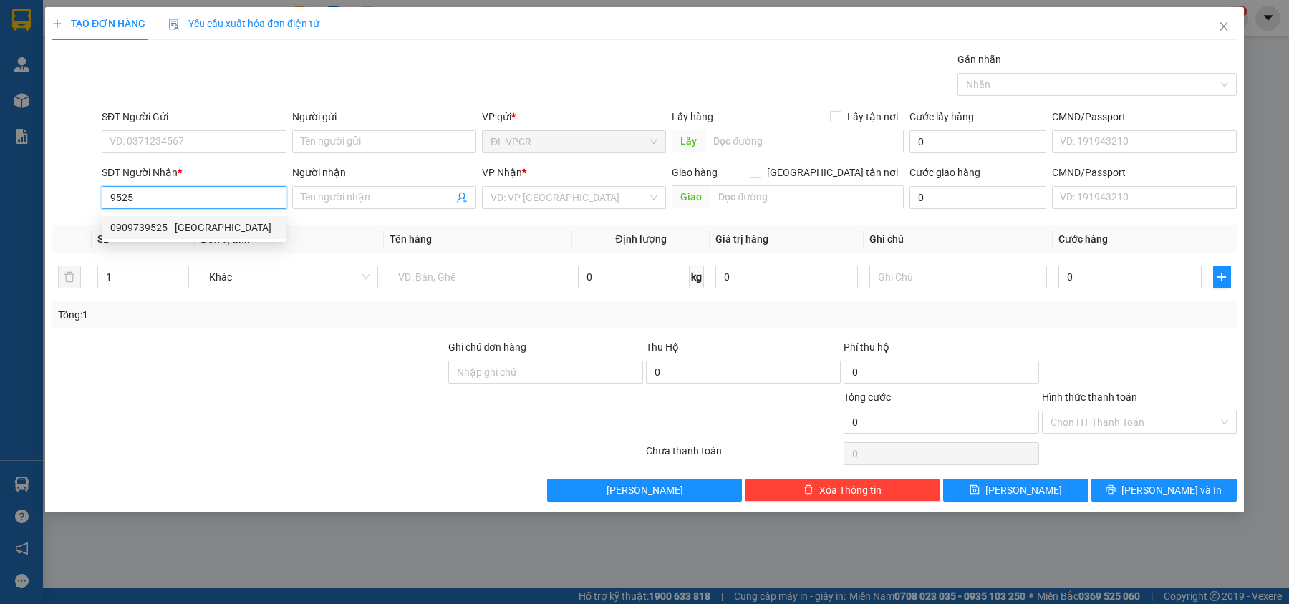
click at [222, 225] on div "0909739525 - [GEOGRAPHIC_DATA]" at bounding box center [193, 228] width 167 height 16
type input "0909739525"
type input "HẢI LAN"
type input "72/8 [PERSON_NAME], P. [PERSON_NAME], Q3"
type input "250.000"
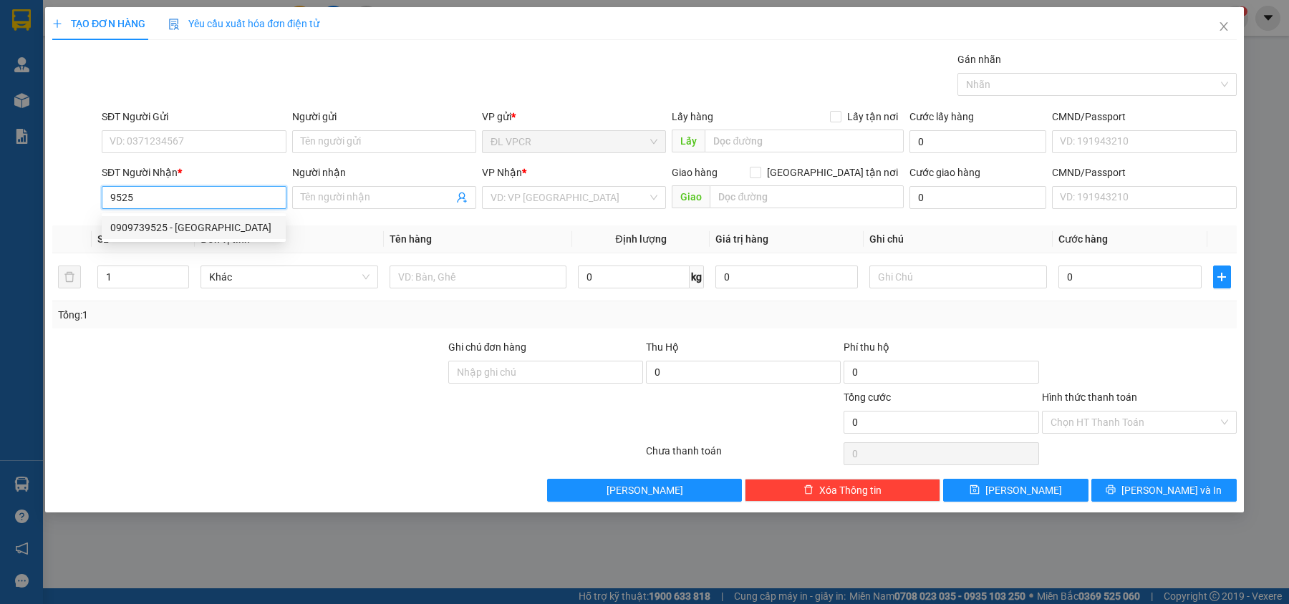
type input "250.000"
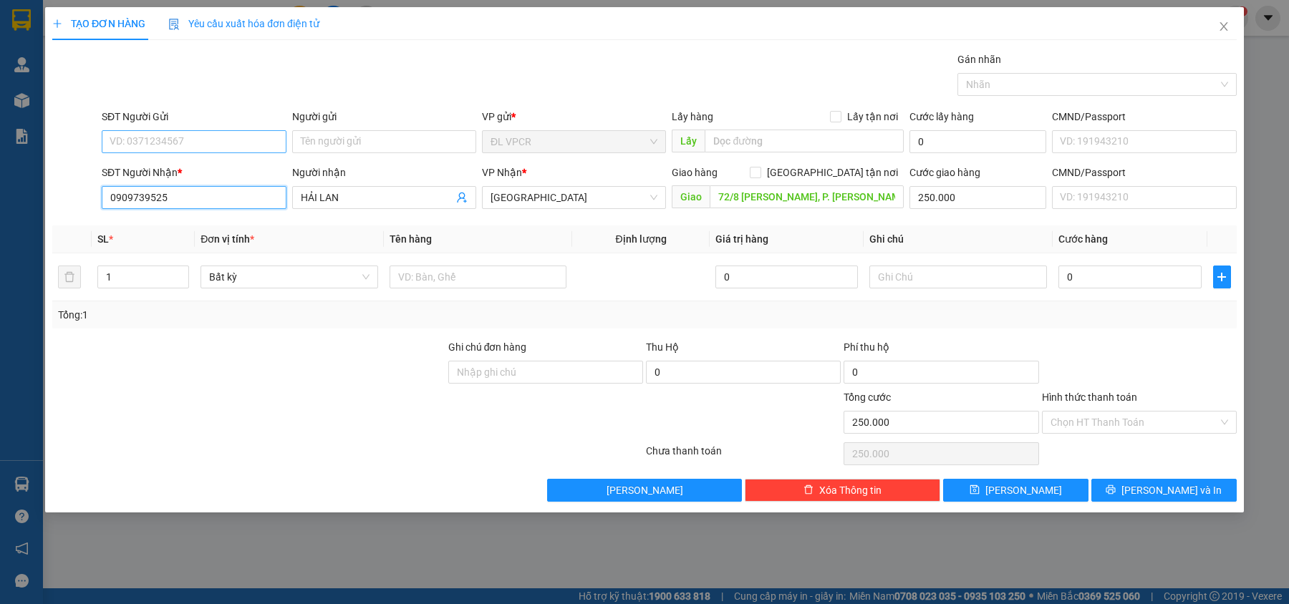
type input "0909739525"
click at [215, 137] on input "SĐT Người Gửi" at bounding box center [194, 141] width 184 height 23
click at [213, 172] on div "0344973070 - MỸ NHỚ" at bounding box center [193, 171] width 167 height 16
type input "0344973070"
type input "MỸ NHỚ"
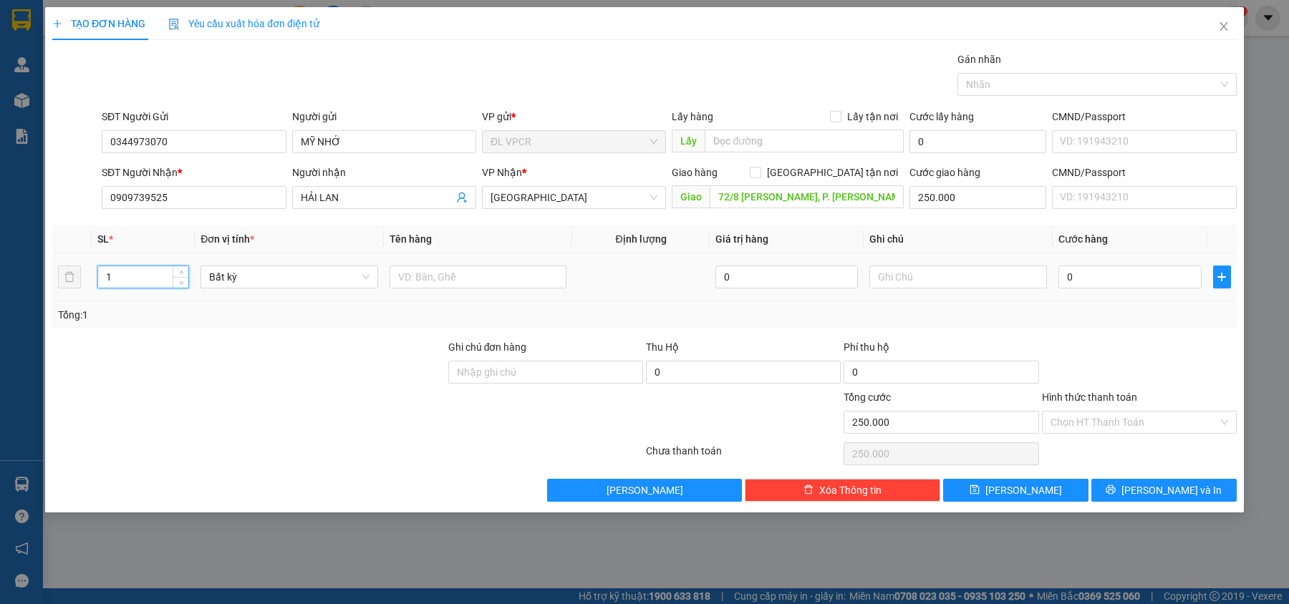
drag, startPoint x: 107, startPoint y: 281, endPoint x: 6, endPoint y: 288, distance: 101.9
click at [6, 288] on div "TẠO ĐƠN HÀNG Yêu cầu xuất hóa đơn điện tử Transit Pickup Surcharge Ids Transit …" at bounding box center [644, 302] width 1289 height 604
type input "3"
click at [457, 281] on input "text" at bounding box center [478, 277] width 178 height 23
type input "2 THÙNG + 1 CĐ"
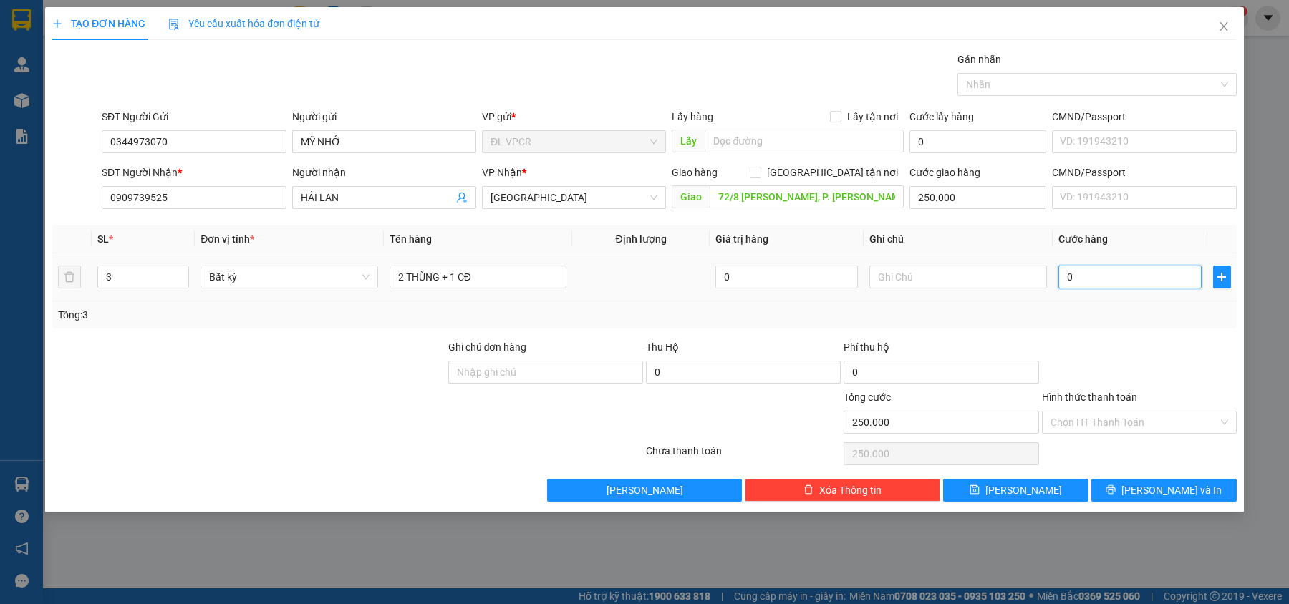
click at [1074, 273] on input "0" at bounding box center [1129, 277] width 143 height 23
type input "1"
type input "250.001"
type input "15"
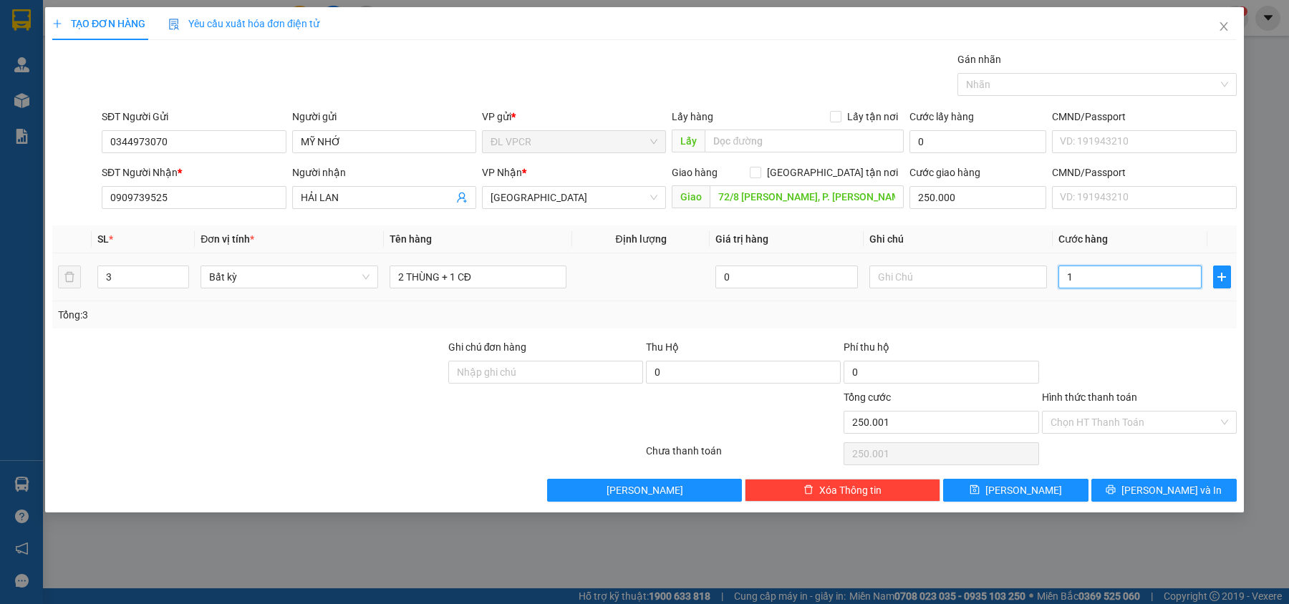
type input "250.015"
type input "150"
type input "250.150"
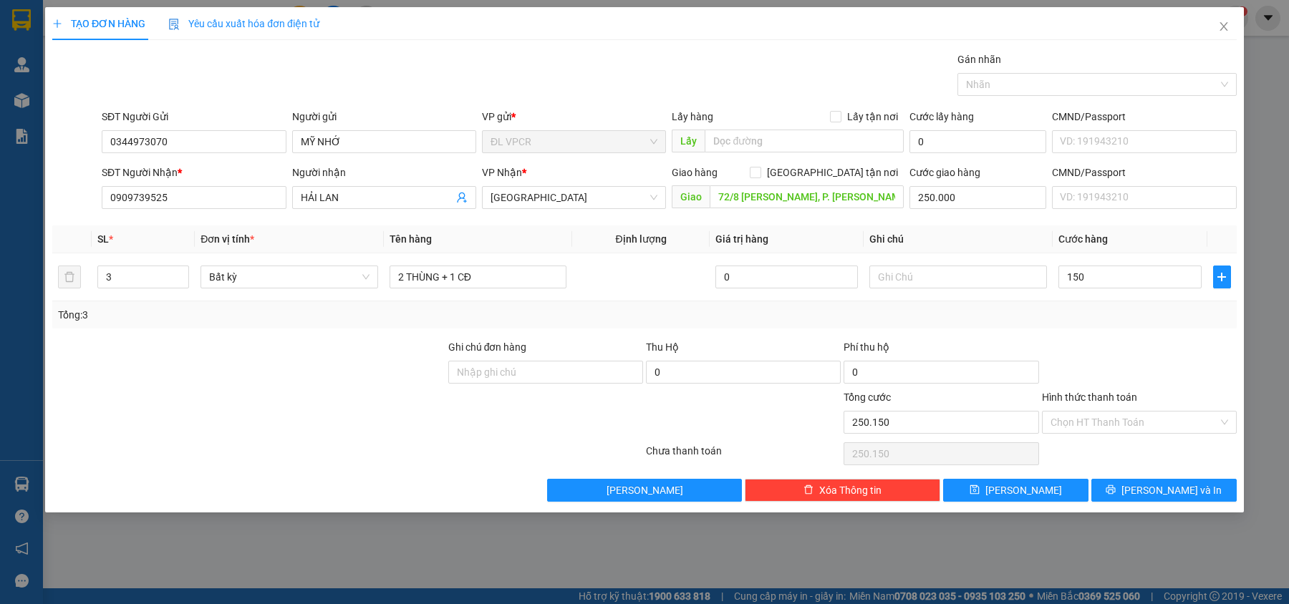
type input "150.000"
type input "400.000"
click at [898, 291] on div at bounding box center [958, 277] width 178 height 29
click at [898, 281] on input "text" at bounding box center [958, 277] width 178 height 23
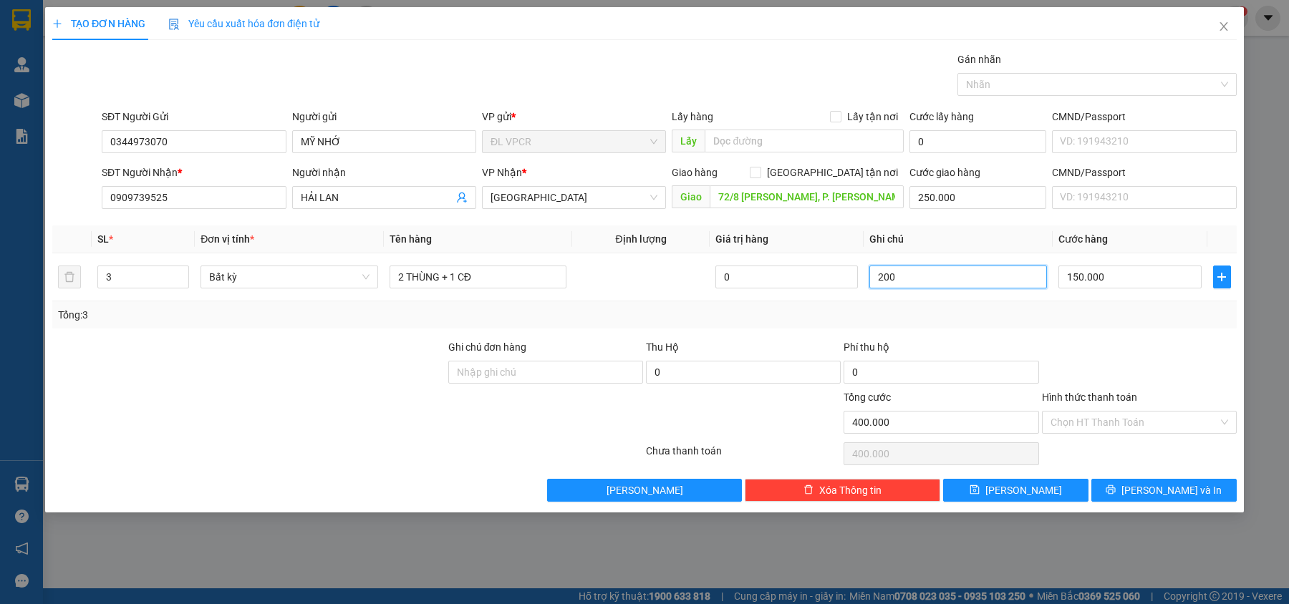
drag, startPoint x: 902, startPoint y: 276, endPoint x: 809, endPoint y: 304, distance: 97.2
click at [809, 304] on div "SL * Đơn vị tính * Tên hàng Định lượng Giá trị hàng Ghi chú Cước hàng 3 Bất kỳ …" at bounding box center [644, 276] width 1184 height 103
click at [1086, 332] on div "Transit Pickup Surcharge Ids Transit Deliver Surcharge Ids Transit Deliver Surc…" at bounding box center [644, 277] width 1184 height 450
drag, startPoint x: 898, startPoint y: 279, endPoint x: 802, endPoint y: 293, distance: 96.3
click at [802, 293] on tr "3 Bất kỳ 2 THÙNG + 1 CĐ 0 150 150.000" at bounding box center [644, 277] width 1184 height 48
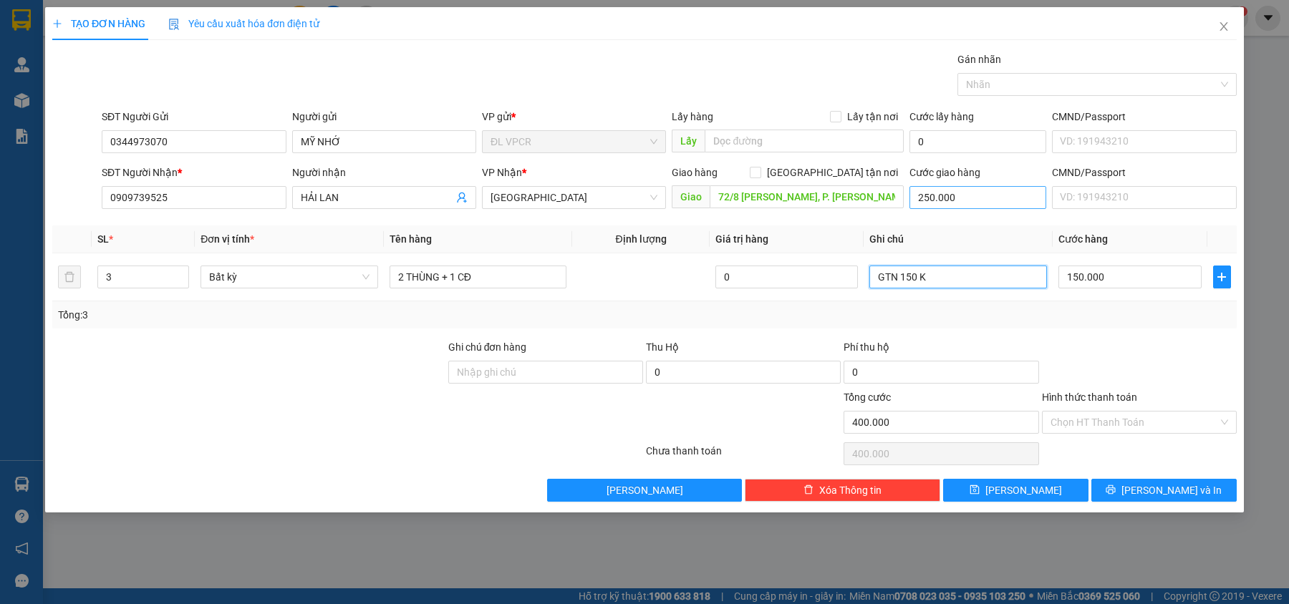
type input "GTN 150 K"
click at [933, 190] on input "250.000" at bounding box center [977, 197] width 137 height 23
type input "1"
type input "150.001"
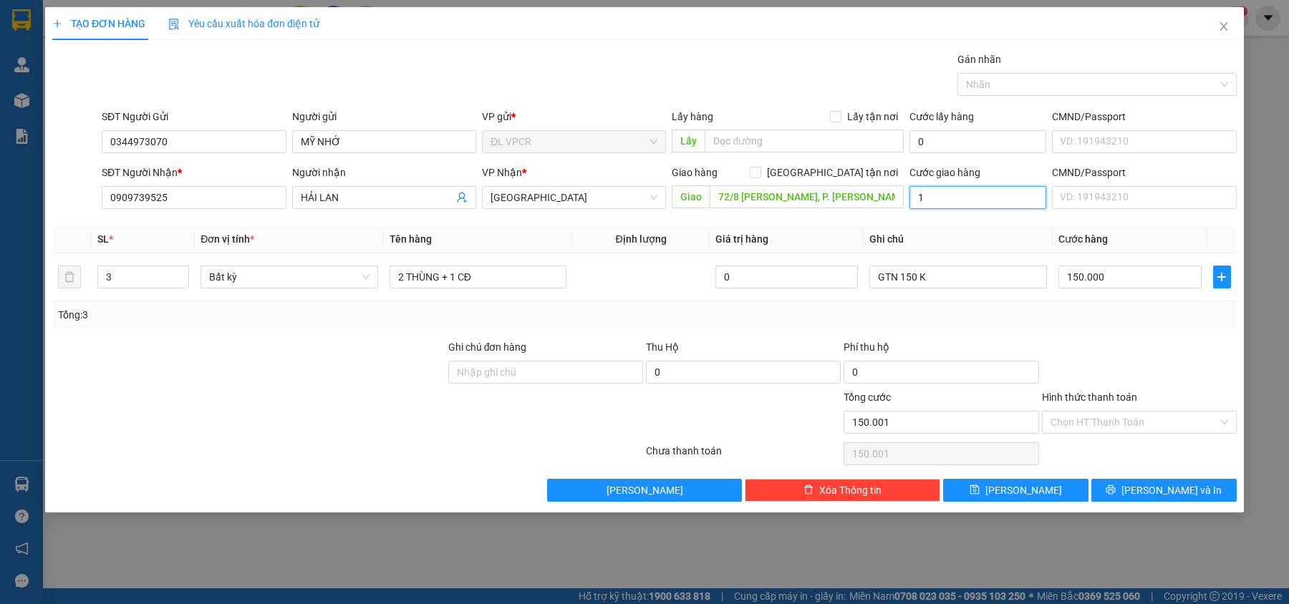
type input "15"
type input "150.015"
type input "150"
type input "150.150"
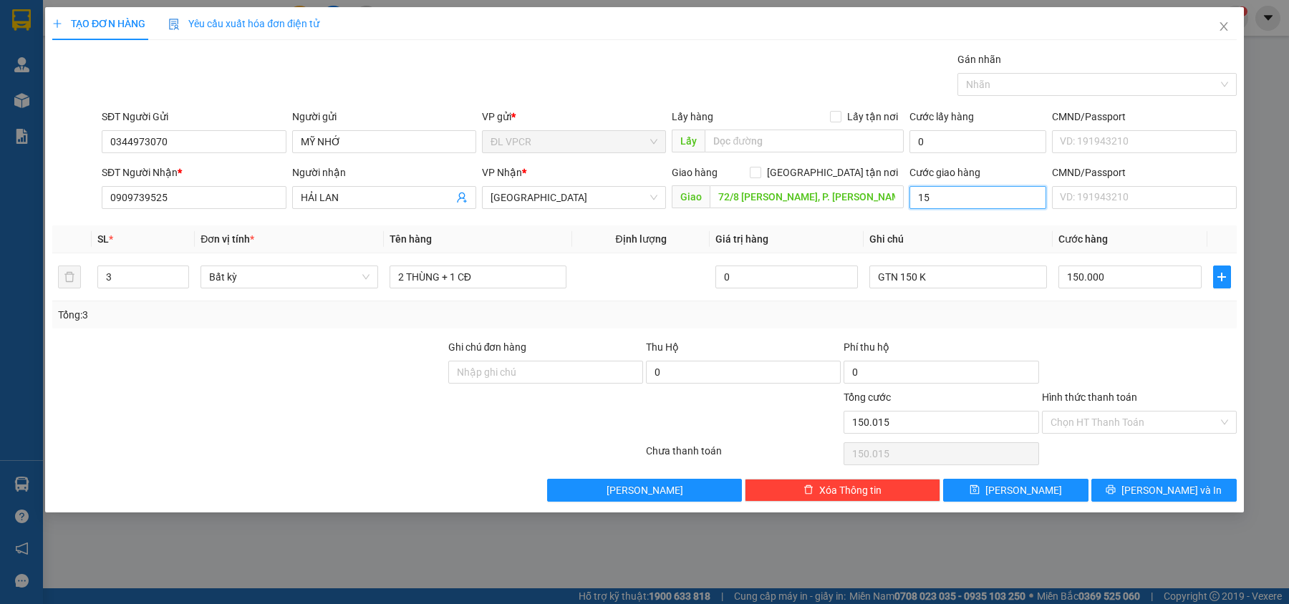
type input "150.150"
type input "150.000"
type input "300.000"
click at [1125, 419] on input "Hình thức thanh toán" at bounding box center [1134, 422] width 168 height 21
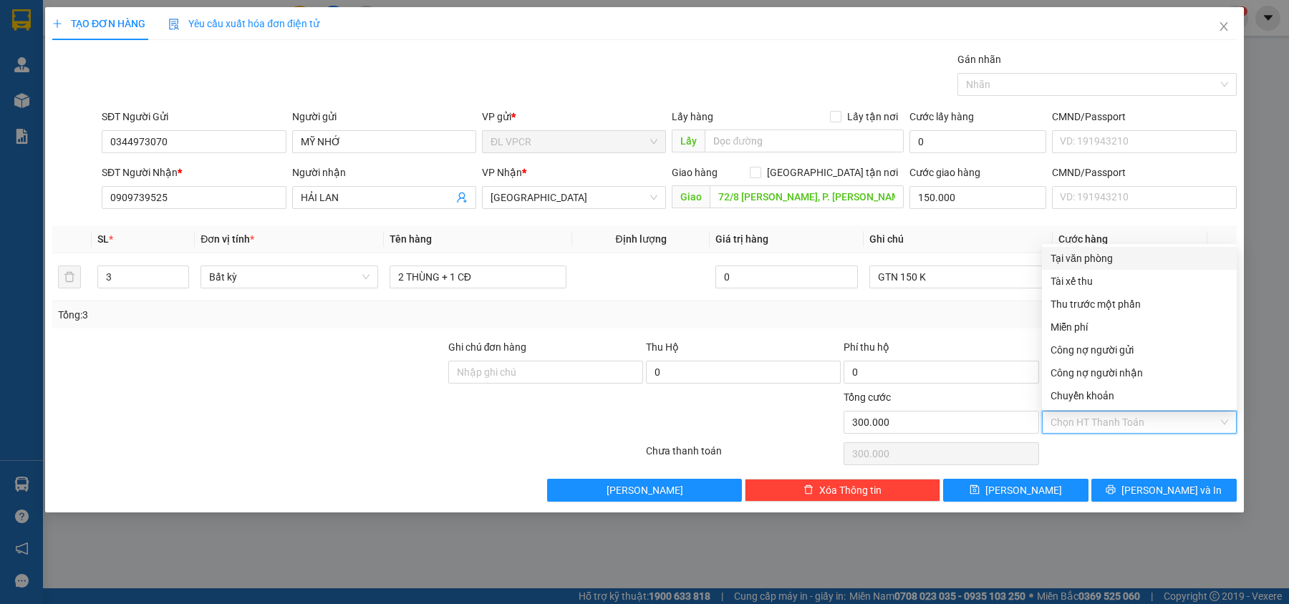
click at [1079, 262] on div "Tại văn phòng" at bounding box center [1139, 259] width 178 height 16
type input "0"
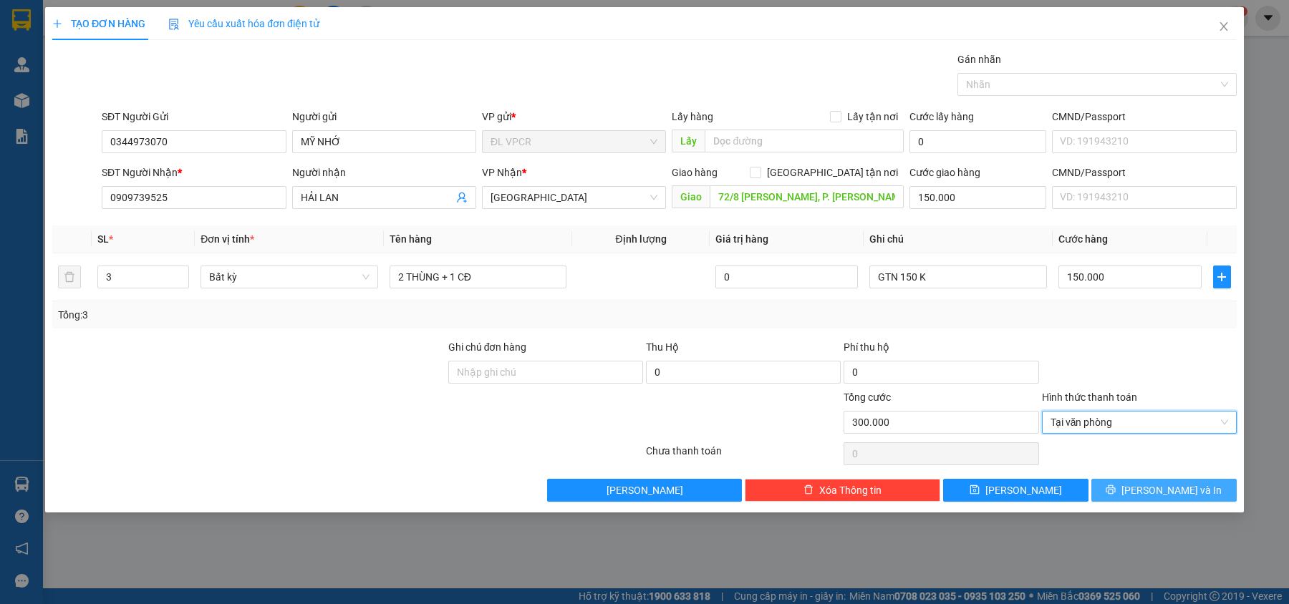
click at [1115, 492] on icon "printer" at bounding box center [1110, 490] width 10 height 10
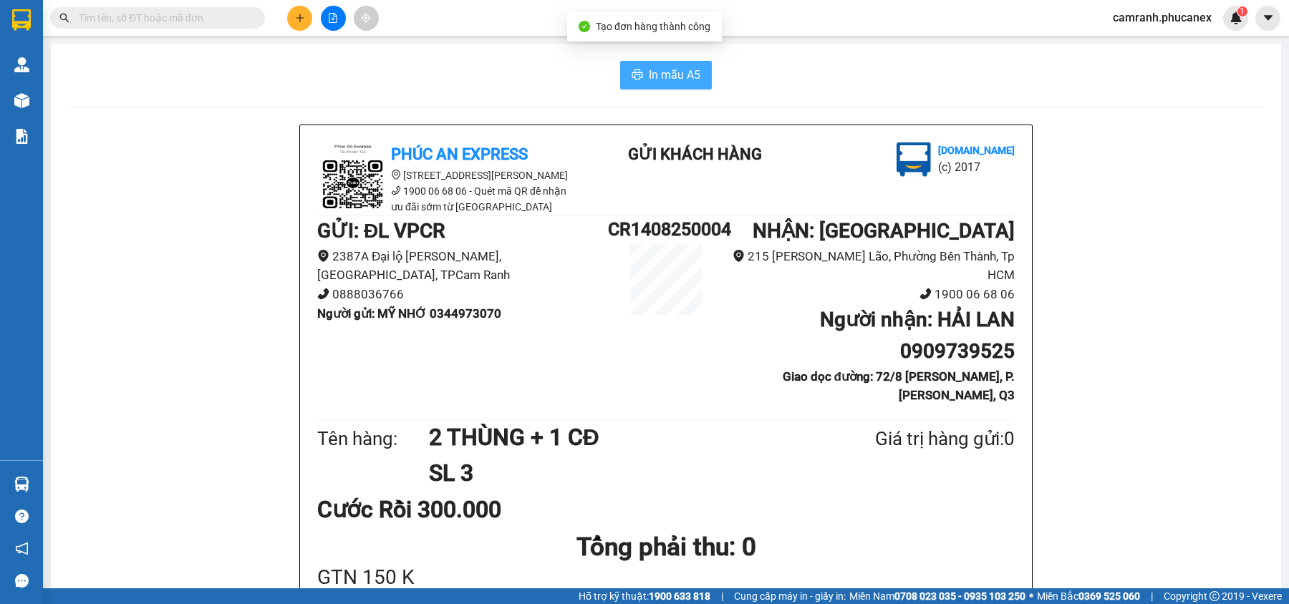
click at [659, 67] on span "In mẫu A5" at bounding box center [675, 75] width 52 height 18
click at [309, 11] on button at bounding box center [299, 18] width 25 height 25
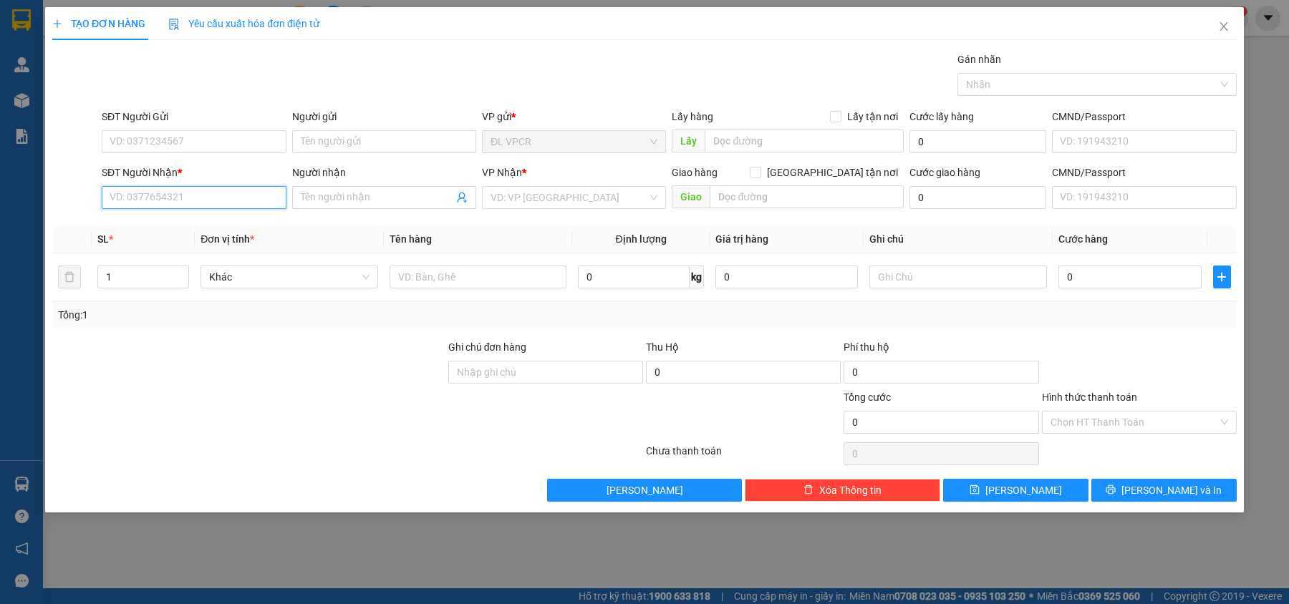
click at [241, 195] on input "SĐT Người Nhận *" at bounding box center [194, 197] width 184 height 23
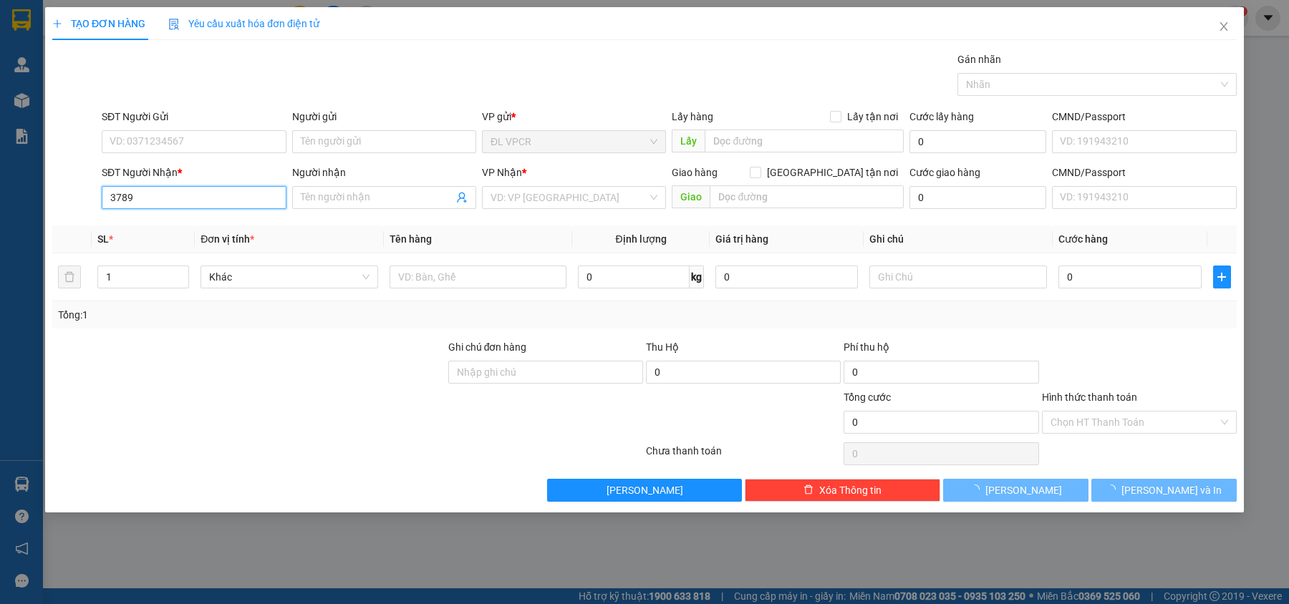
click at [241, 195] on input "3789" at bounding box center [194, 197] width 184 height 23
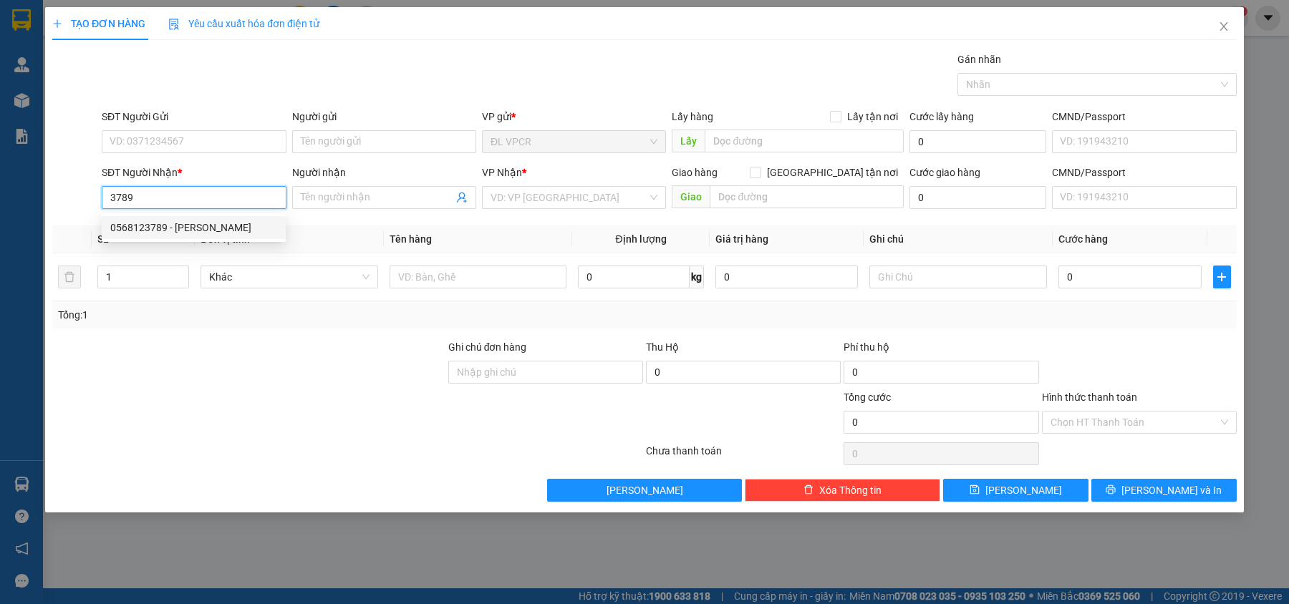
click at [236, 224] on div "0568123789 - [PERSON_NAME]" at bounding box center [193, 228] width 167 height 16
type input "0568123789"
type input "[PERSON_NAME]"
type input "19/2/7 , Đường 20, P. [GEOGRAPHIC_DATA] A, Q. [GEOGRAPHIC_DATA]"
type input "400.000"
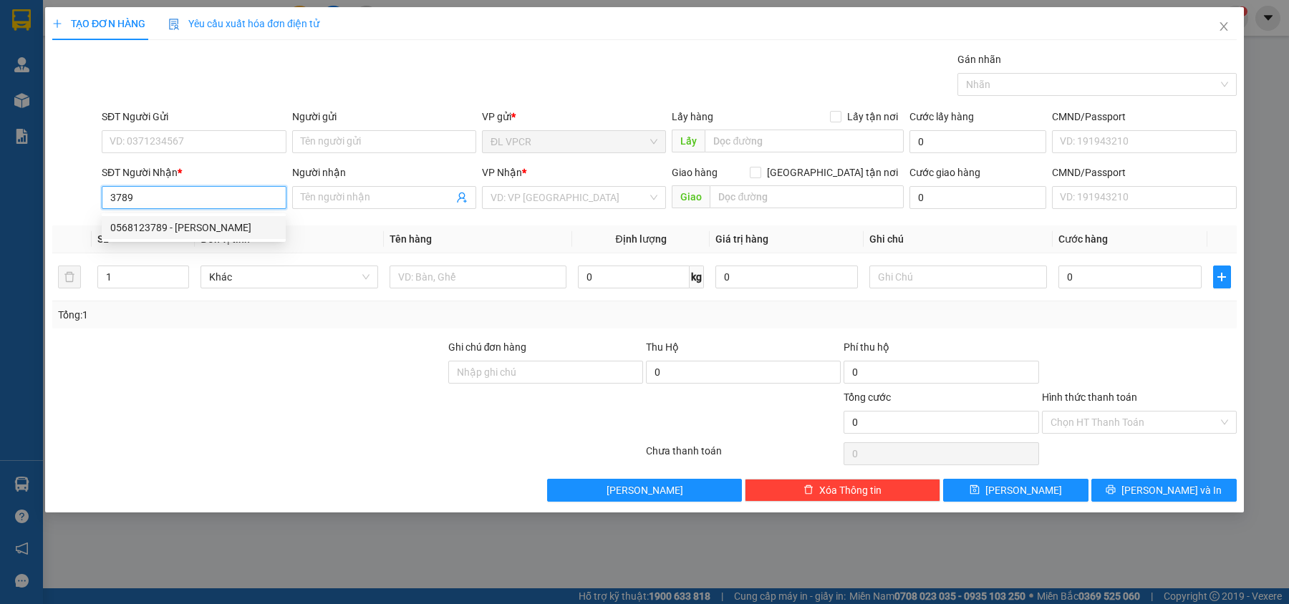
type input "400.000"
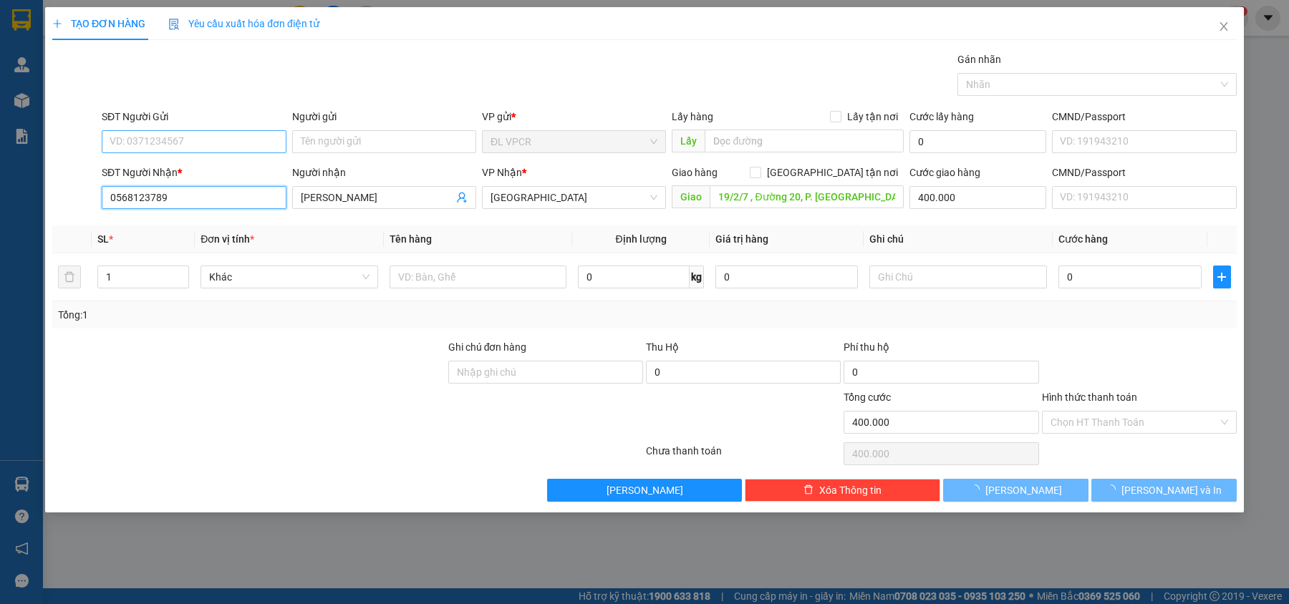
type input "0568123789"
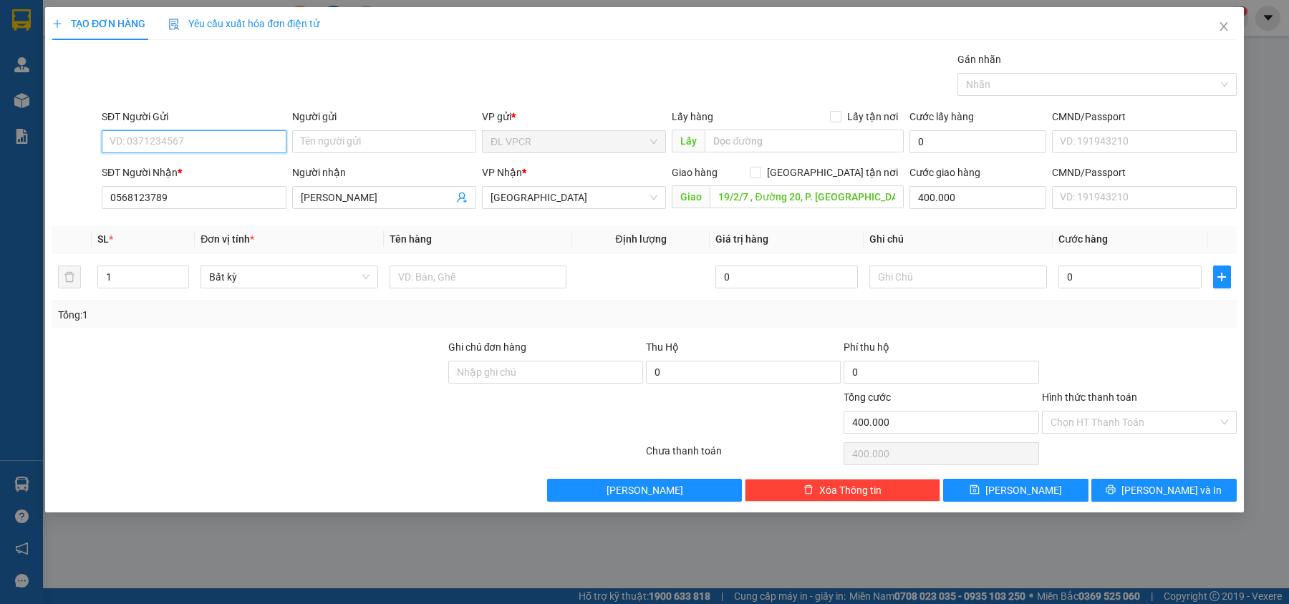
click at [226, 139] on input "SĐT Người Gửi" at bounding box center [194, 141] width 184 height 23
click at [226, 175] on div "0344973070 - MỸ NHỚ" at bounding box center [193, 171] width 167 height 16
type input "0344973070"
type input "MỸ NHỚ"
click at [808, 202] on input "19/2/7 , Đường 20, P. [GEOGRAPHIC_DATA] A, Q. [GEOGRAPHIC_DATA]" at bounding box center [806, 196] width 194 height 23
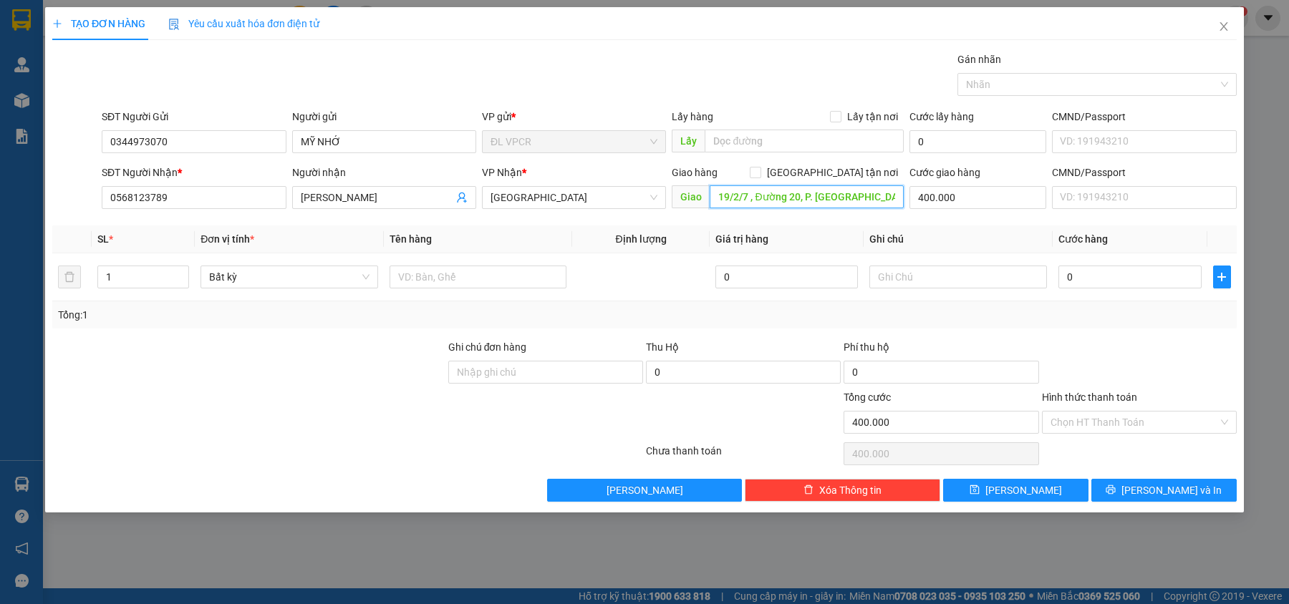
click at [859, 193] on input "19/2/7 , Đường 20, P. [GEOGRAPHIC_DATA] A, Q. [GEOGRAPHIC_DATA]" at bounding box center [806, 196] width 194 height 23
click at [452, 281] on input "text" at bounding box center [478, 277] width 178 height 23
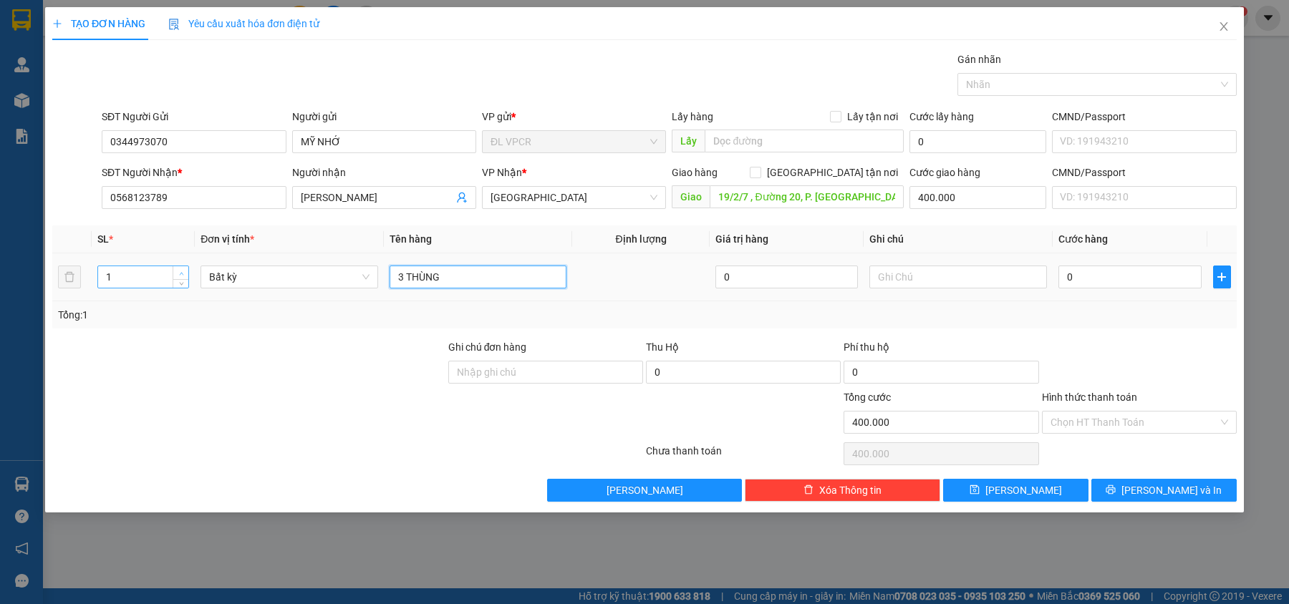
type input "3 THÙNG"
click at [179, 272] on icon "up" at bounding box center [181, 273] width 5 height 5
type input "4"
click at [179, 272] on icon "up" at bounding box center [181, 273] width 5 height 5
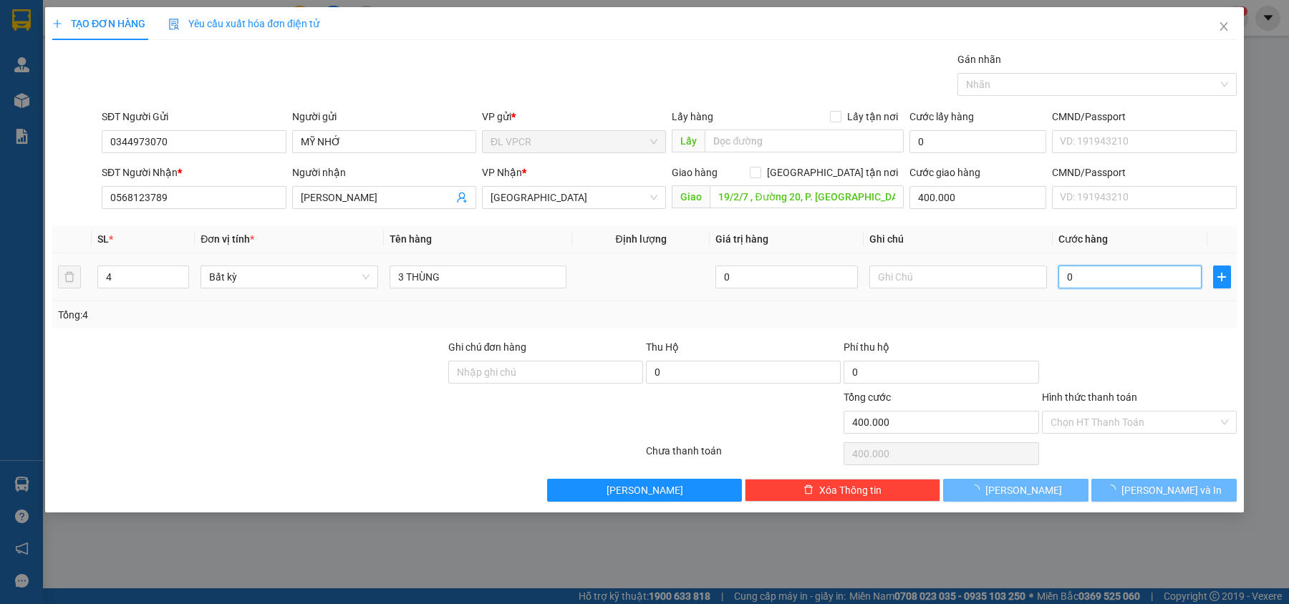
click at [1140, 278] on input "0" at bounding box center [1129, 277] width 143 height 23
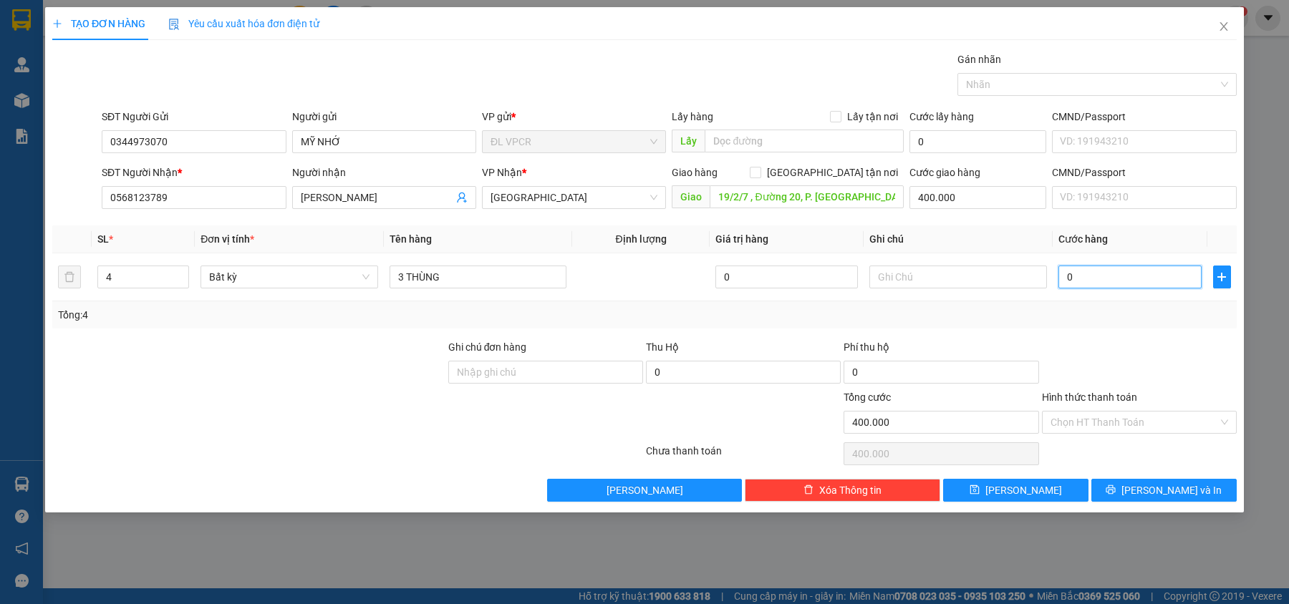
type input "1"
type input "400.001"
type input "15"
type input "400.015"
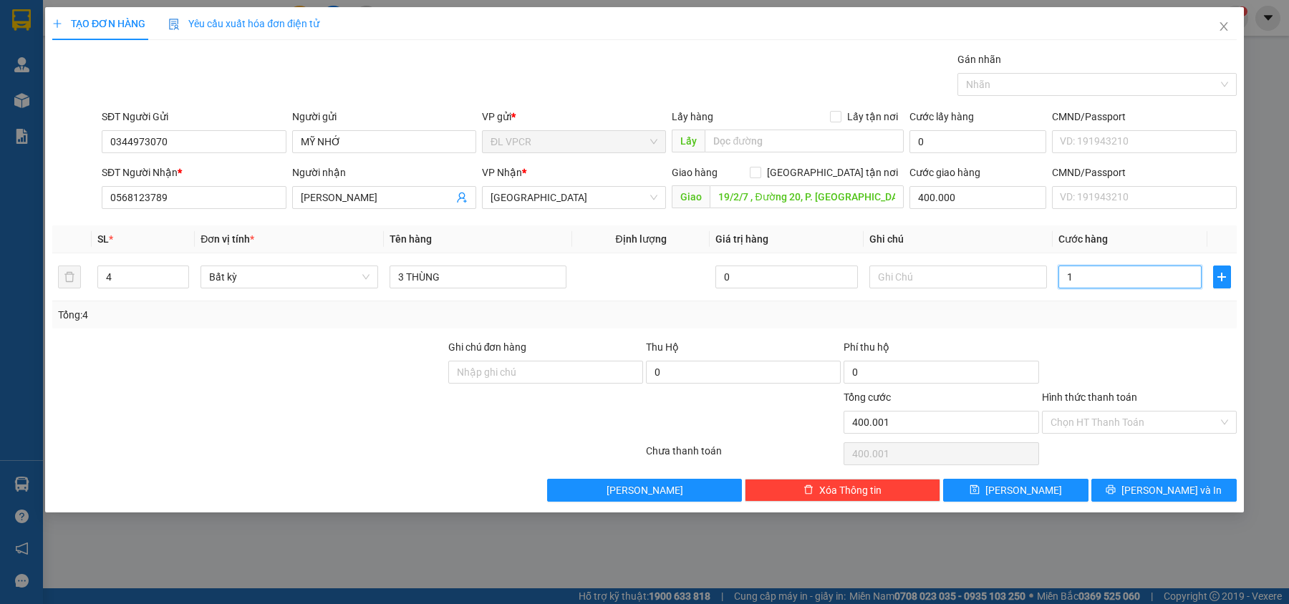
type input "400.015"
type input "150"
type input "400.150"
type input "150.000"
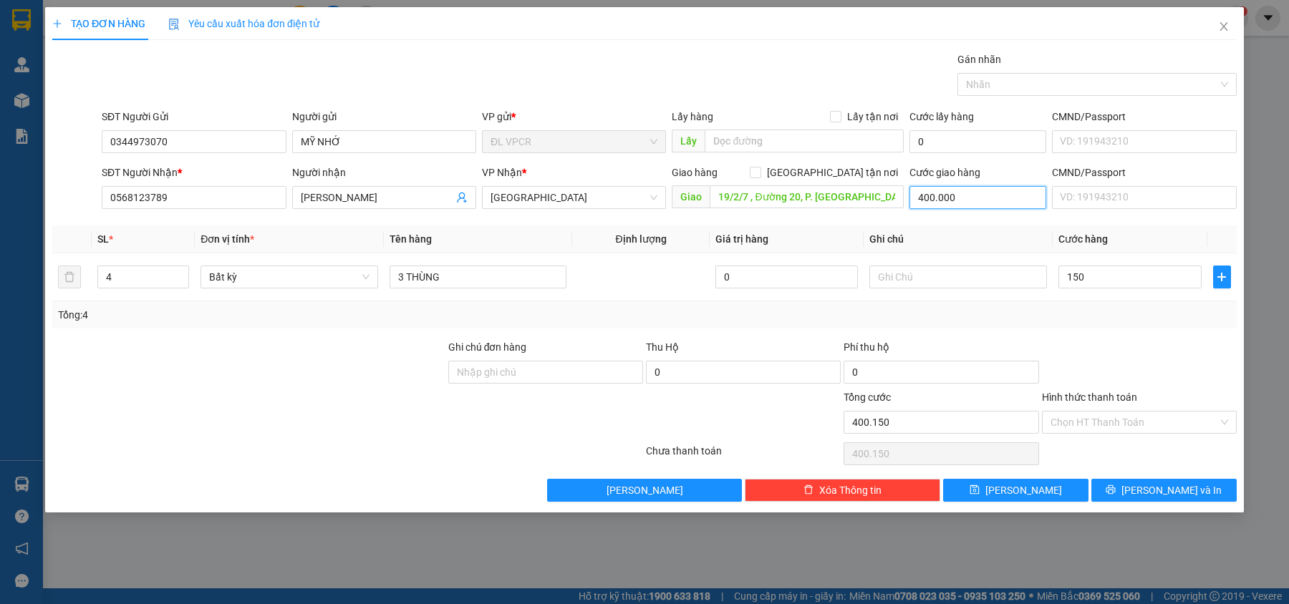
type input "550.000"
click at [983, 206] on input "400.000" at bounding box center [977, 197] width 137 height 23
type input "3"
type input "150.003"
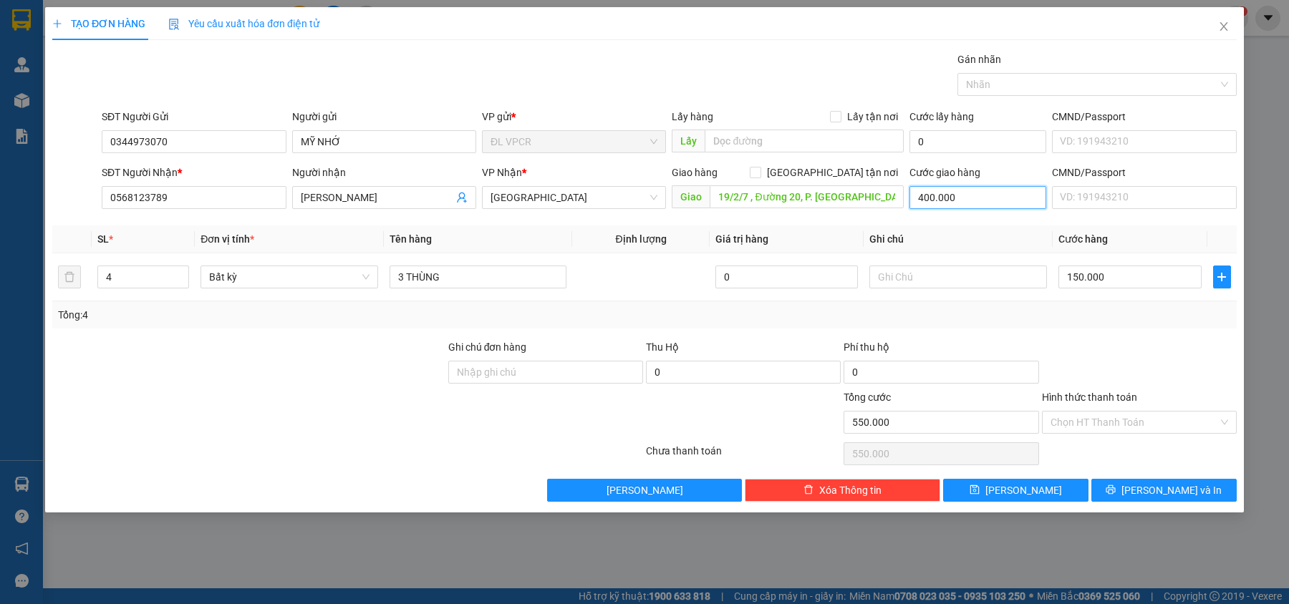
type input "150.003"
type input "36"
type input "150.036"
type input "360"
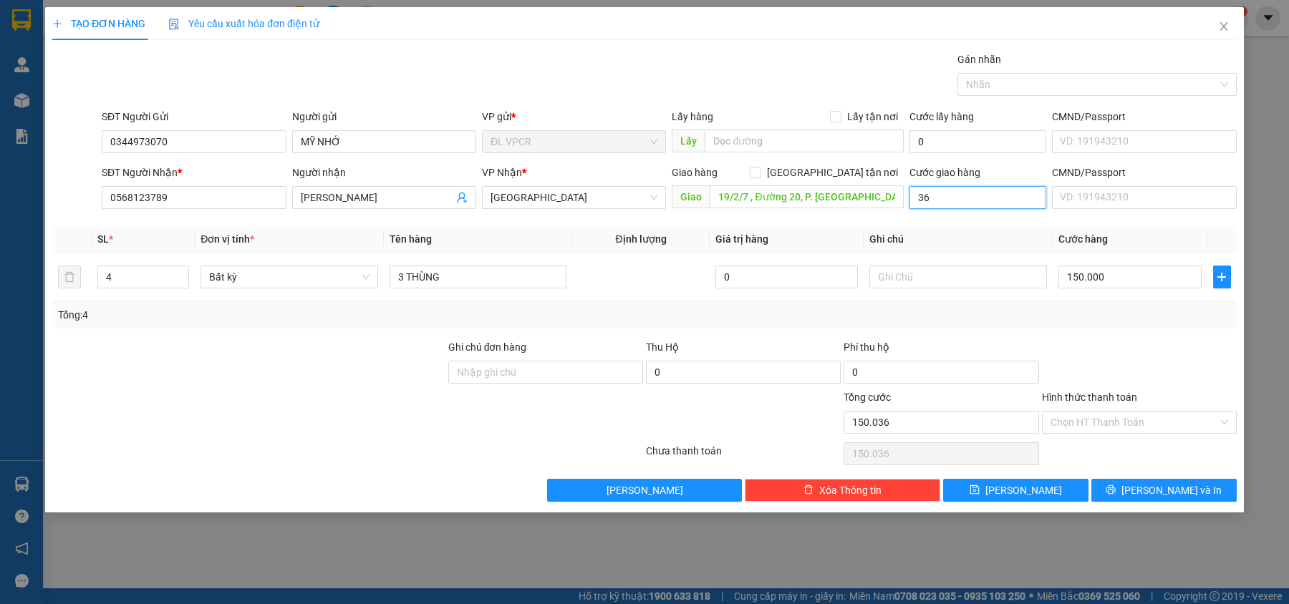
type input "150.360"
type input "360.000"
type input "510.000"
click at [1065, 338] on div "Transit Pickup Surcharge Ids Transit Deliver Surcharge Ids Transit Deliver Surc…" at bounding box center [644, 277] width 1184 height 450
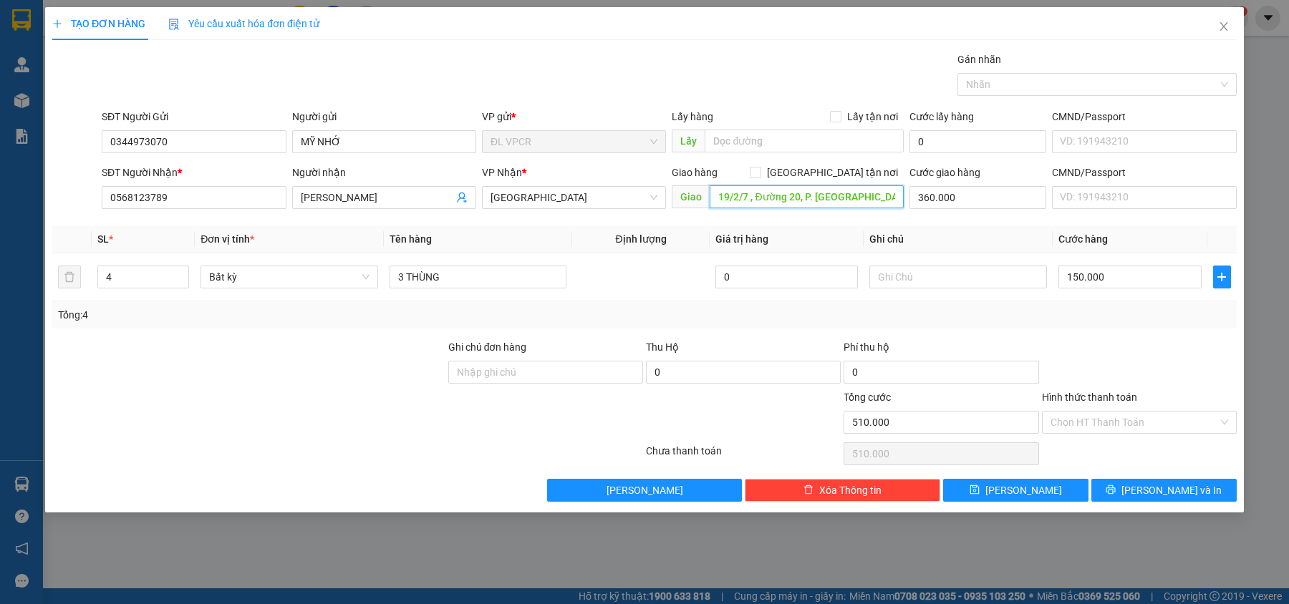
click at [842, 193] on input "19/2/7 , Đường 20, P. [GEOGRAPHIC_DATA] A, Q. [GEOGRAPHIC_DATA]" at bounding box center [806, 196] width 194 height 23
click at [1083, 427] on input "Hình thức thanh toán" at bounding box center [1134, 422] width 168 height 21
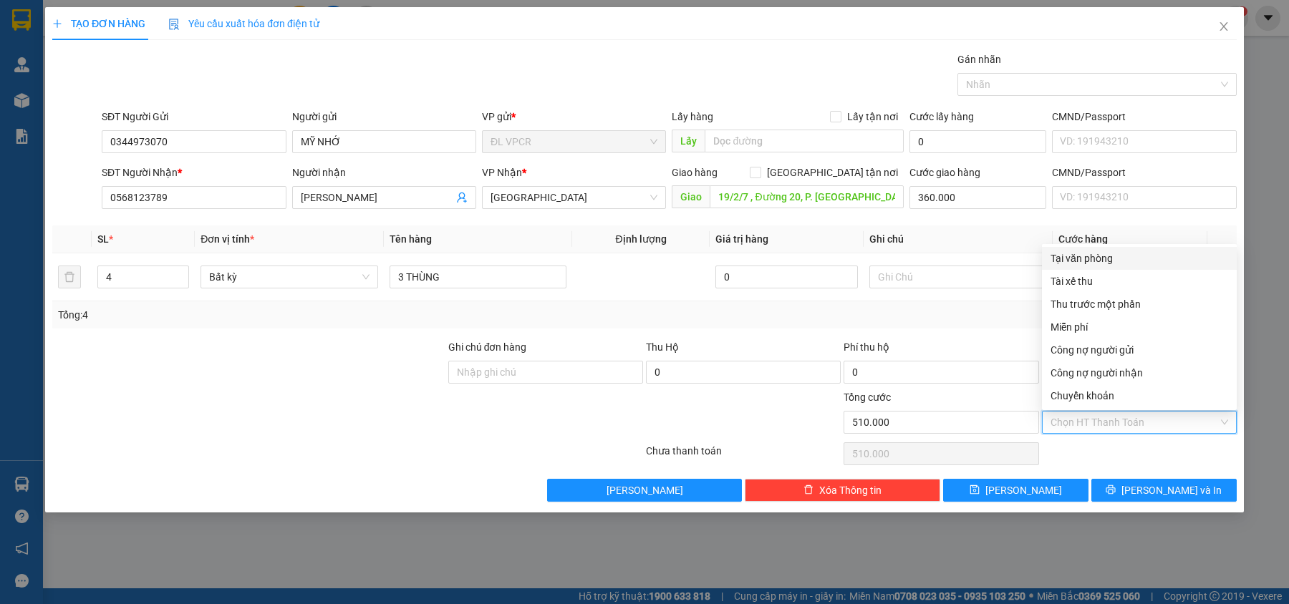
click at [1077, 256] on div "Tại văn phòng" at bounding box center [1139, 259] width 178 height 16
type input "0"
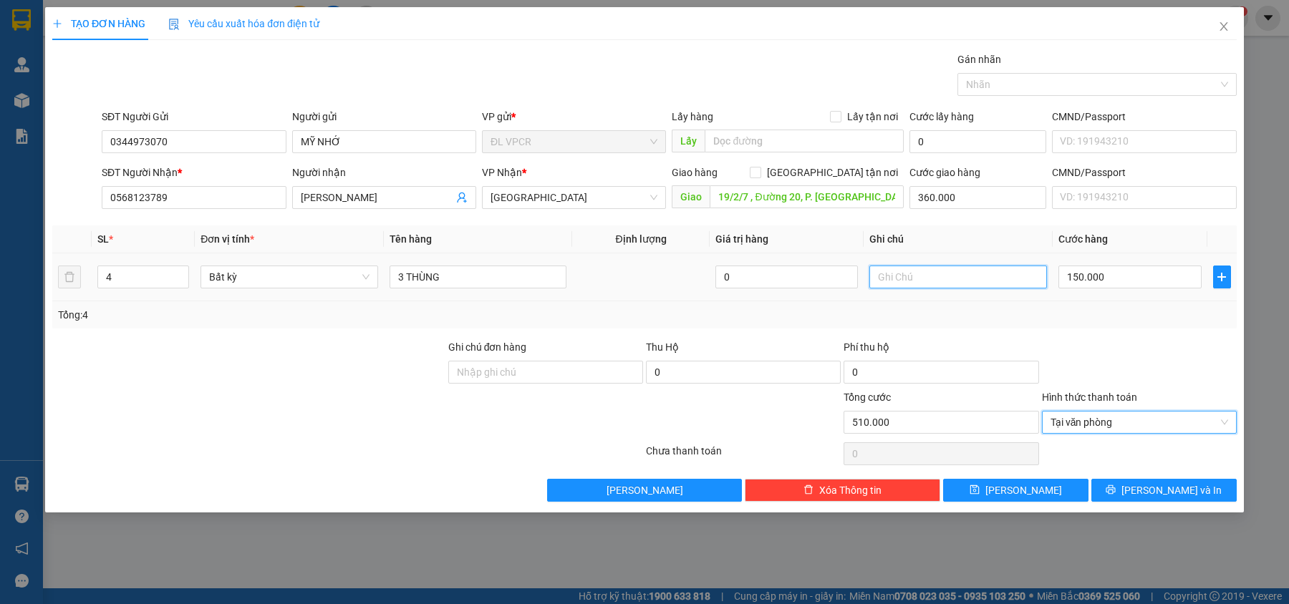
click at [925, 278] on input "text" at bounding box center [958, 277] width 178 height 23
type input "g"
type input "GTN 360 K"
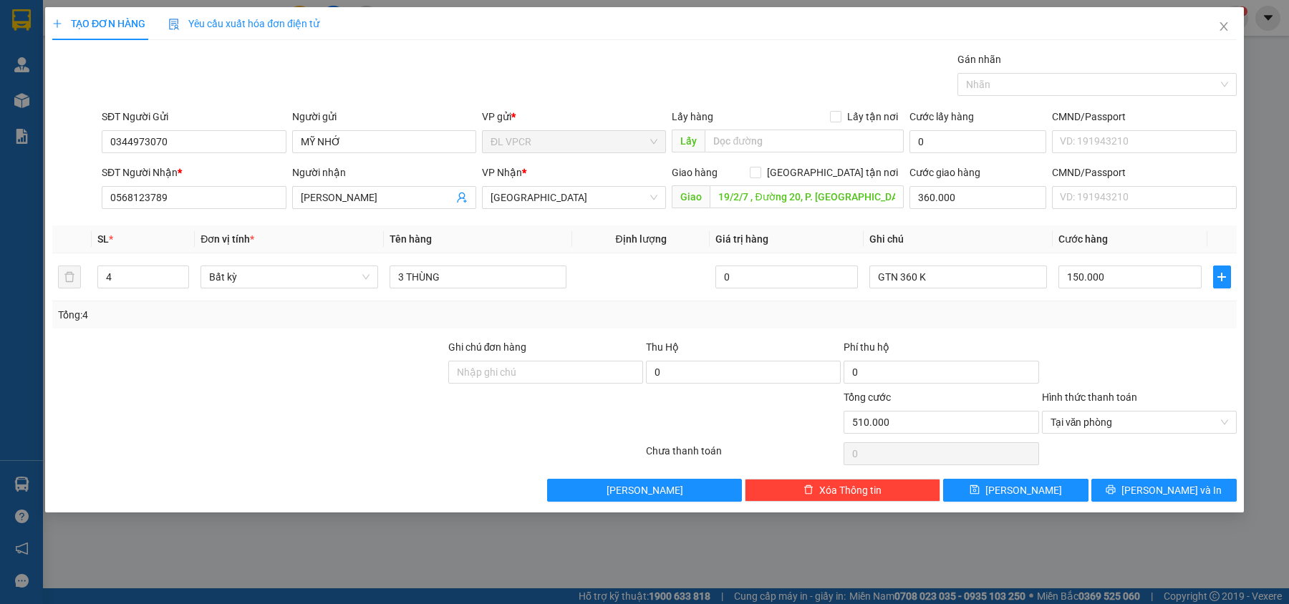
click at [1155, 505] on div "TẠO ĐƠN HÀNG Yêu cầu xuất hóa đơn điện tử Transit Pickup Surcharge Ids Transit …" at bounding box center [644, 259] width 1198 height 505
click at [1155, 495] on span "[PERSON_NAME] và In" at bounding box center [1171, 490] width 100 height 16
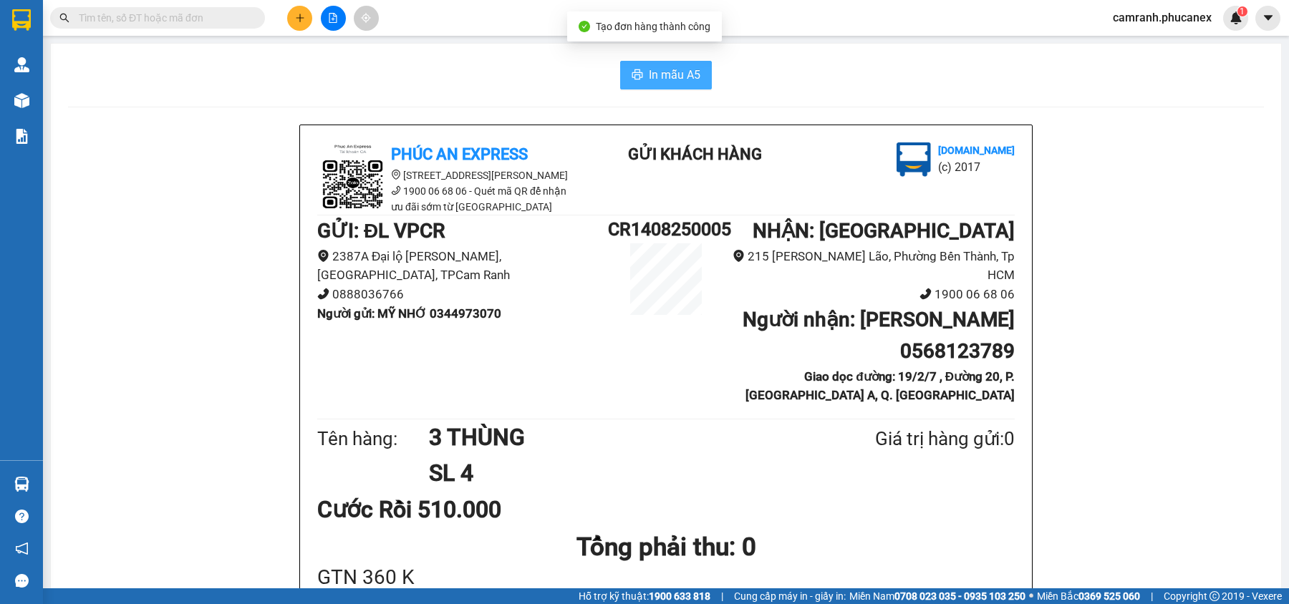
click at [649, 70] on span "In mẫu A5" at bounding box center [675, 75] width 52 height 18
